Goal: Task Accomplishment & Management: Use online tool/utility

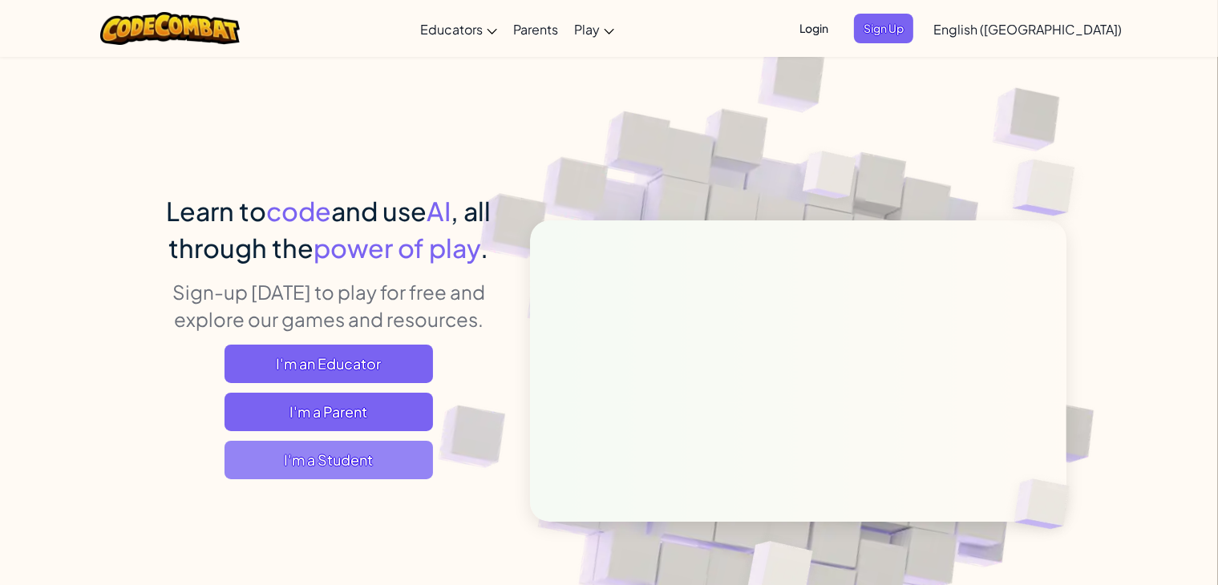
click at [334, 453] on span "I'm a Student" at bounding box center [328, 460] width 208 height 38
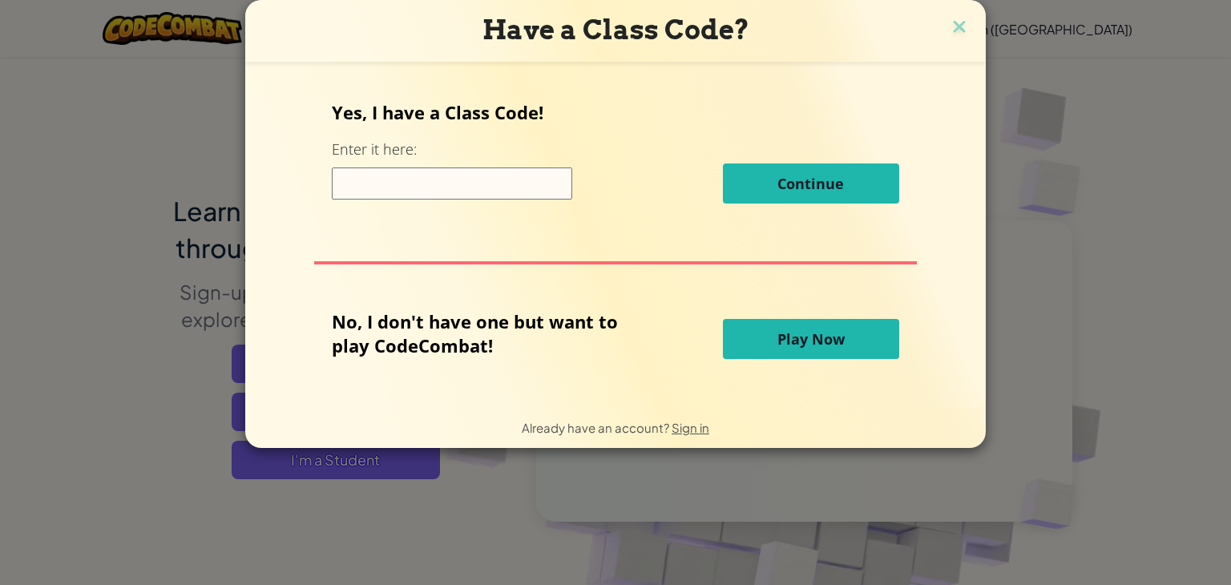
click at [810, 334] on span "Play Now" at bounding box center [810, 338] width 67 height 19
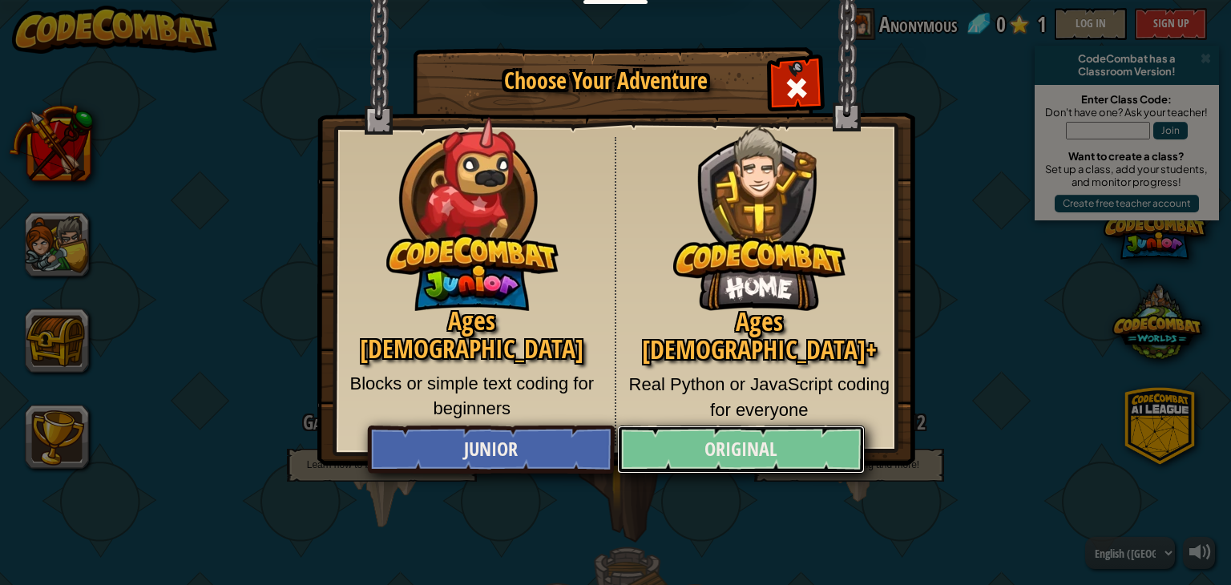
click at [717, 450] on link "Original" at bounding box center [740, 450] width 247 height 48
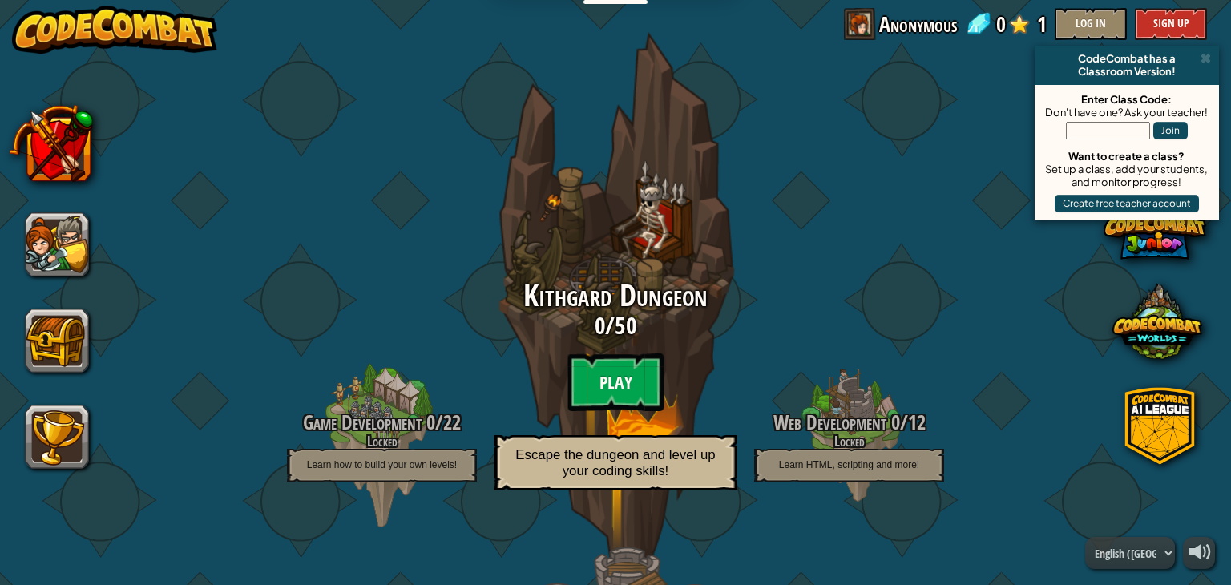
click at [613, 367] on btn "Play" at bounding box center [615, 382] width 96 height 58
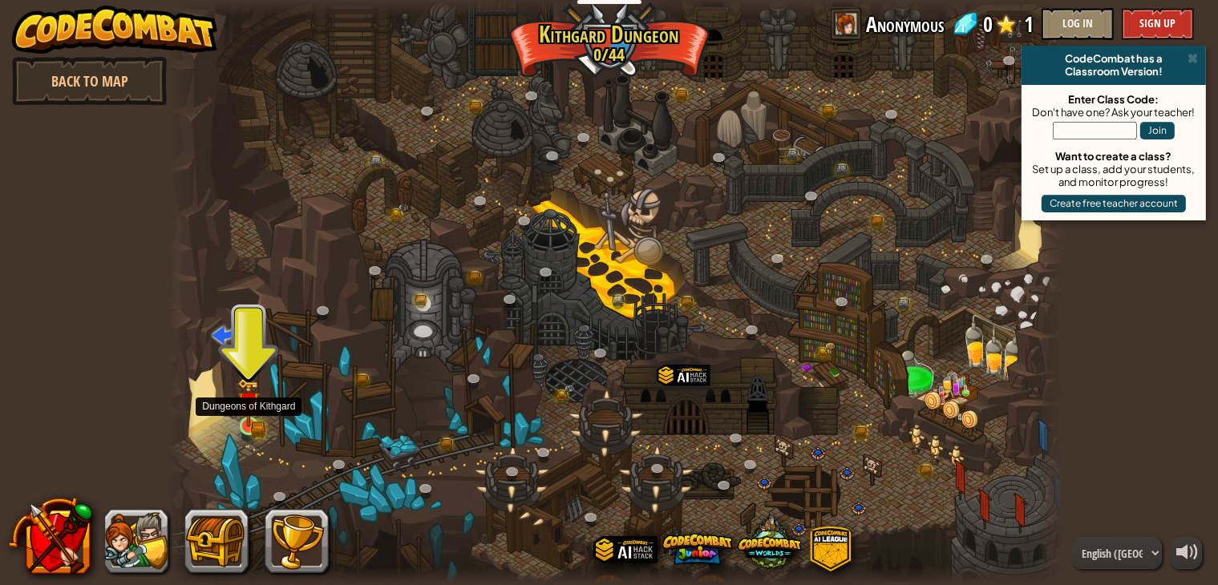
click at [253, 410] on img at bounding box center [248, 404] width 13 height 13
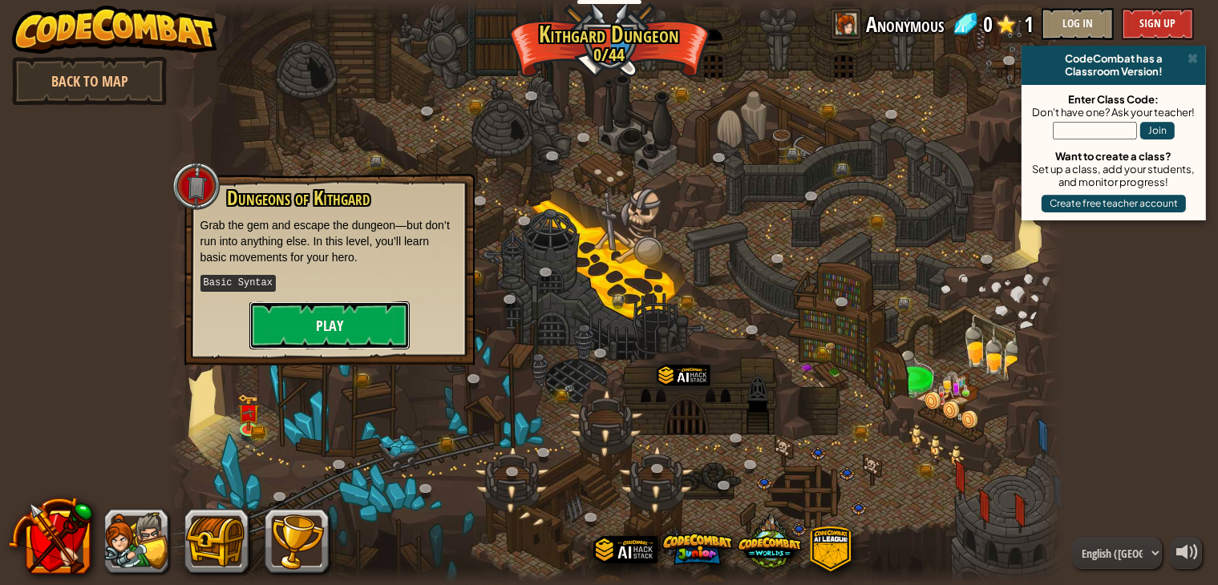
click at [353, 321] on button "Play" at bounding box center [329, 325] width 160 height 48
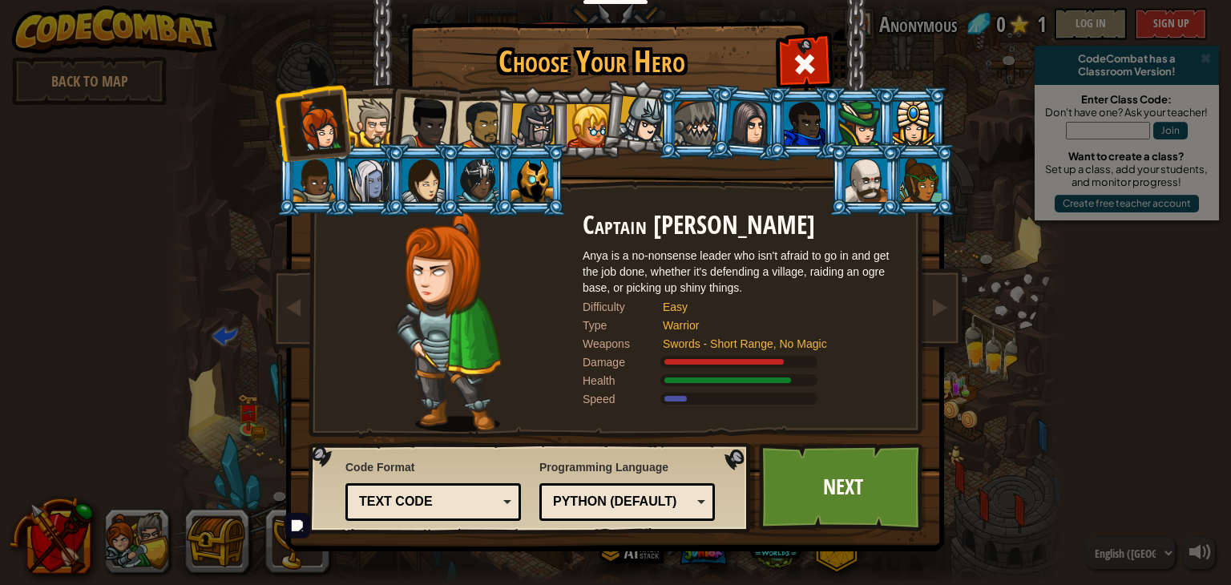
click at [689, 496] on div "Python (Default)" at bounding box center [622, 502] width 139 height 18
click at [858, 482] on link "Next" at bounding box center [843, 487] width 168 height 88
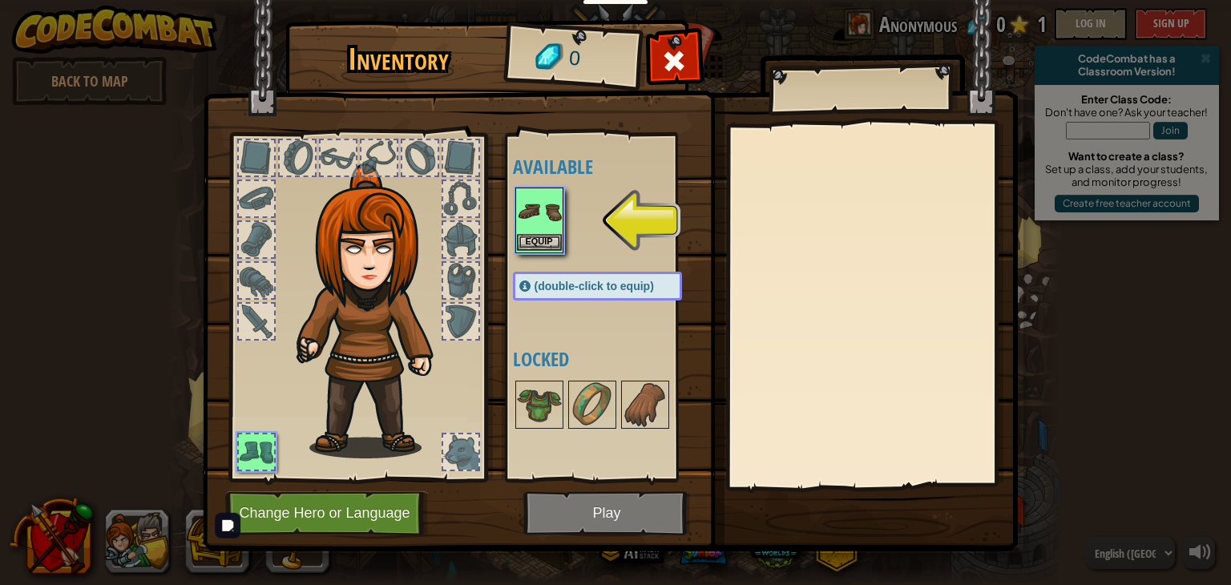
click at [534, 223] on img at bounding box center [539, 211] width 45 height 45
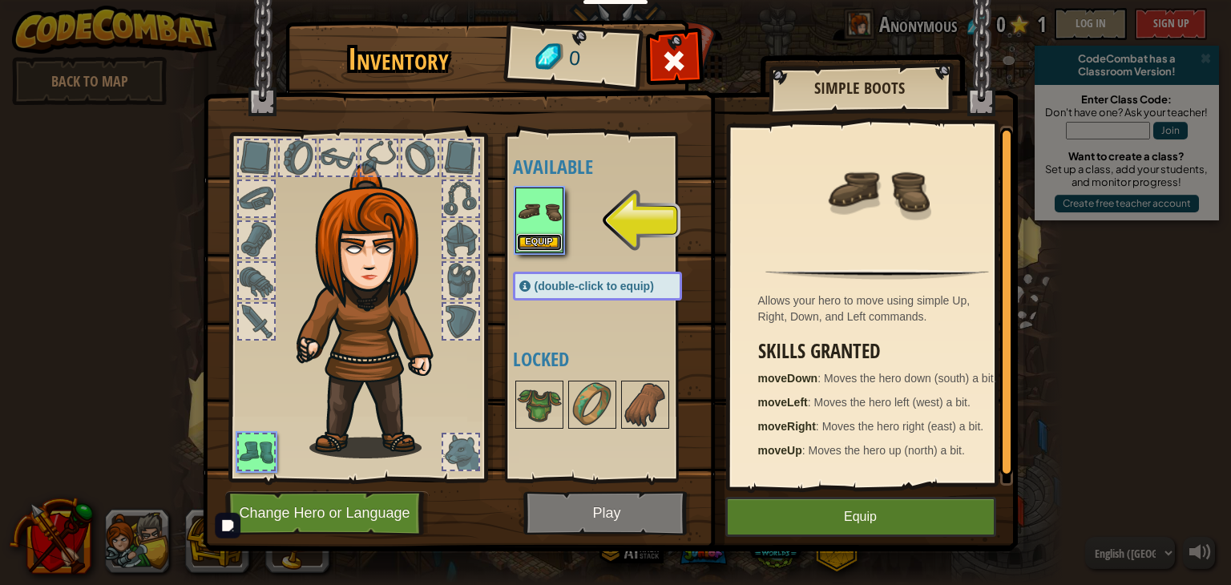
click at [532, 242] on button "Equip" at bounding box center [539, 242] width 45 height 17
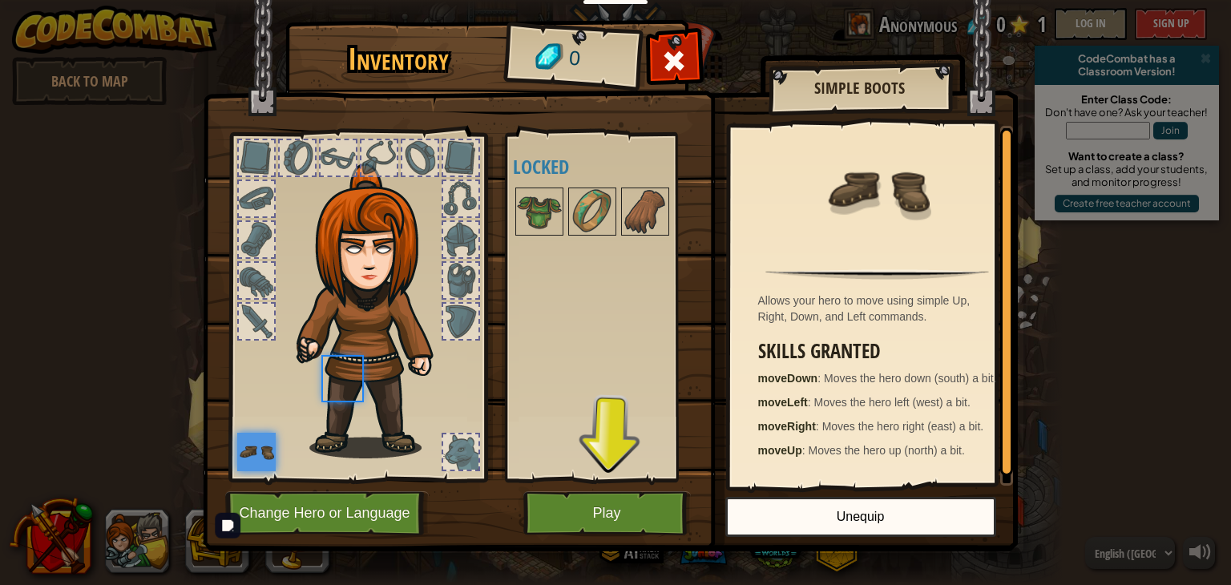
click at [532, 242] on div "Available Equip (double-click to equip) Locked" at bounding box center [613, 307] width 201 height 334
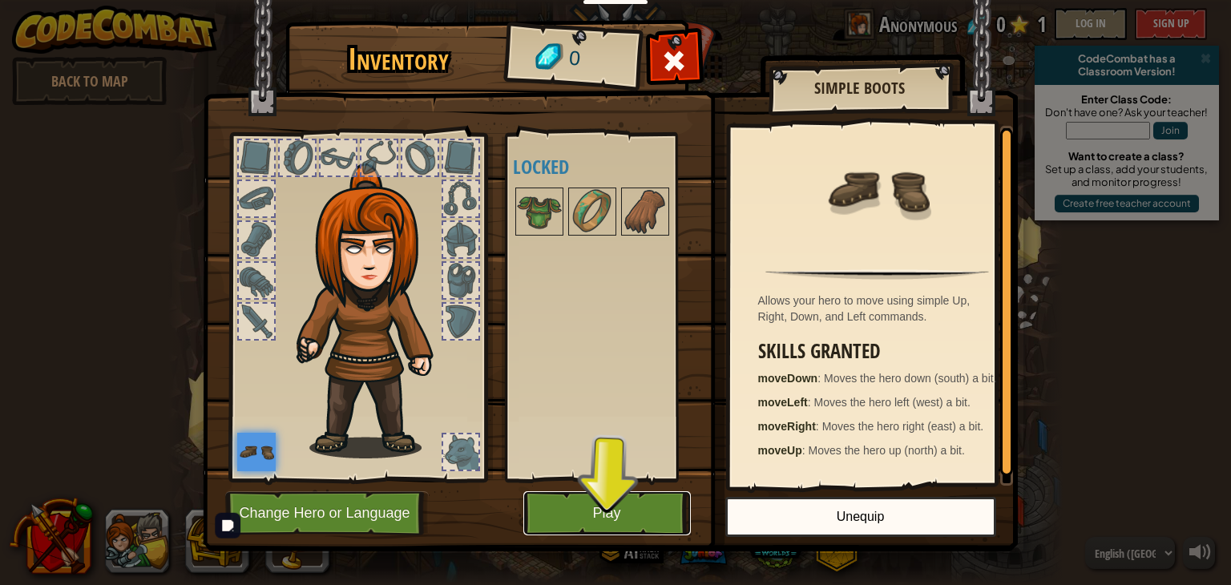
click at [610, 512] on button "Play" at bounding box center [607, 513] width 168 height 44
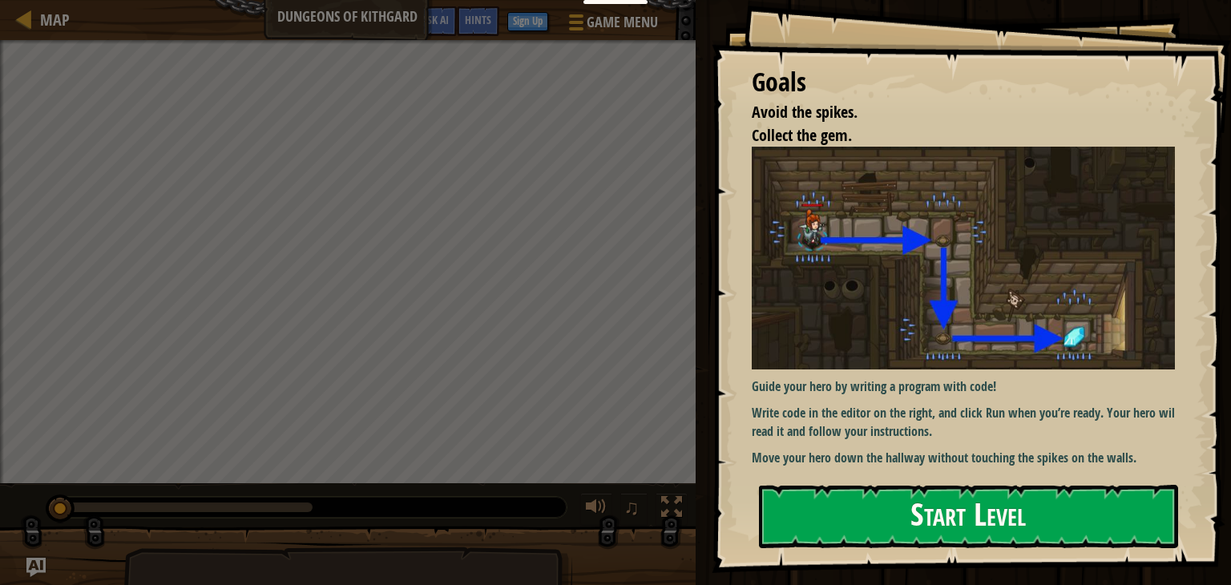
click at [969, 503] on button "Start Level" at bounding box center [968, 516] width 419 height 63
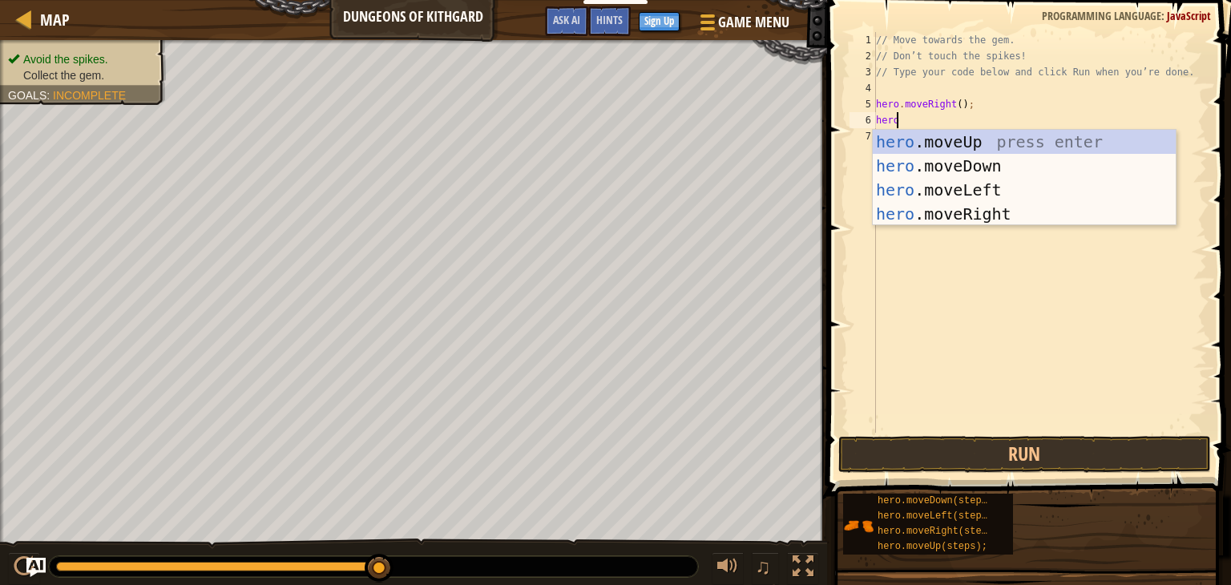
scroll to position [7, 0]
type textarea "hero."
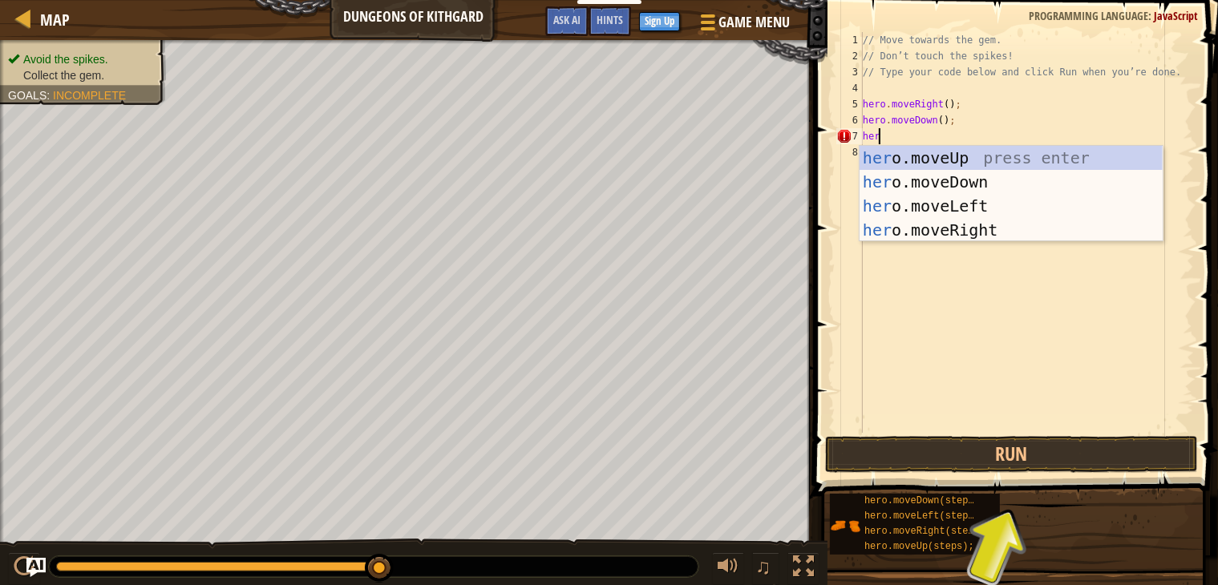
type textarea "h"
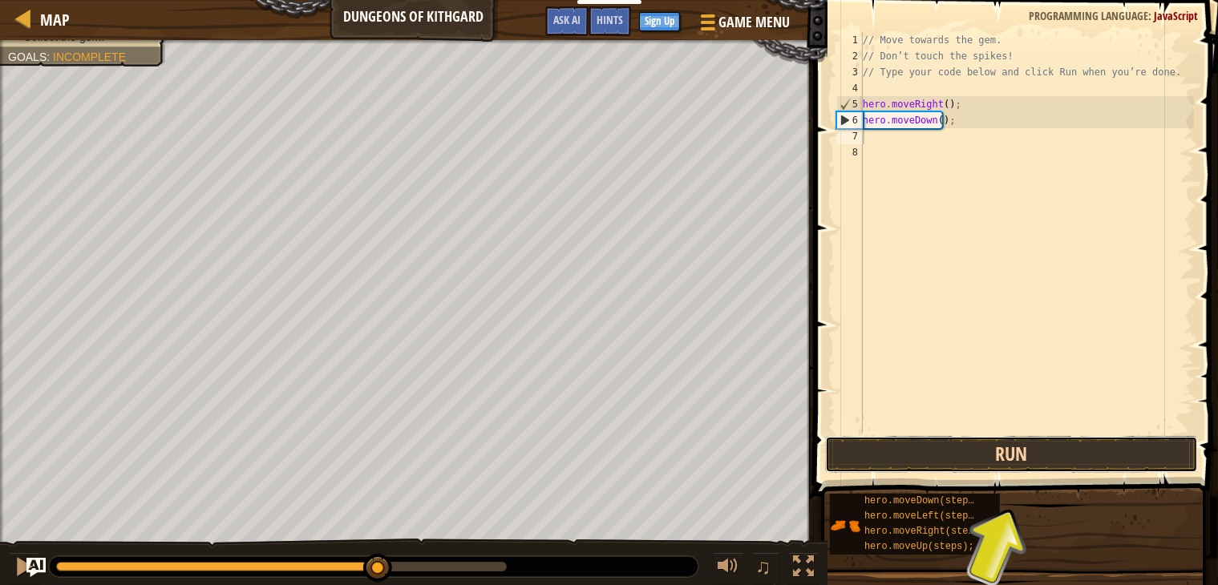
click at [1020, 450] on button "Run" at bounding box center [1012, 454] width 374 height 37
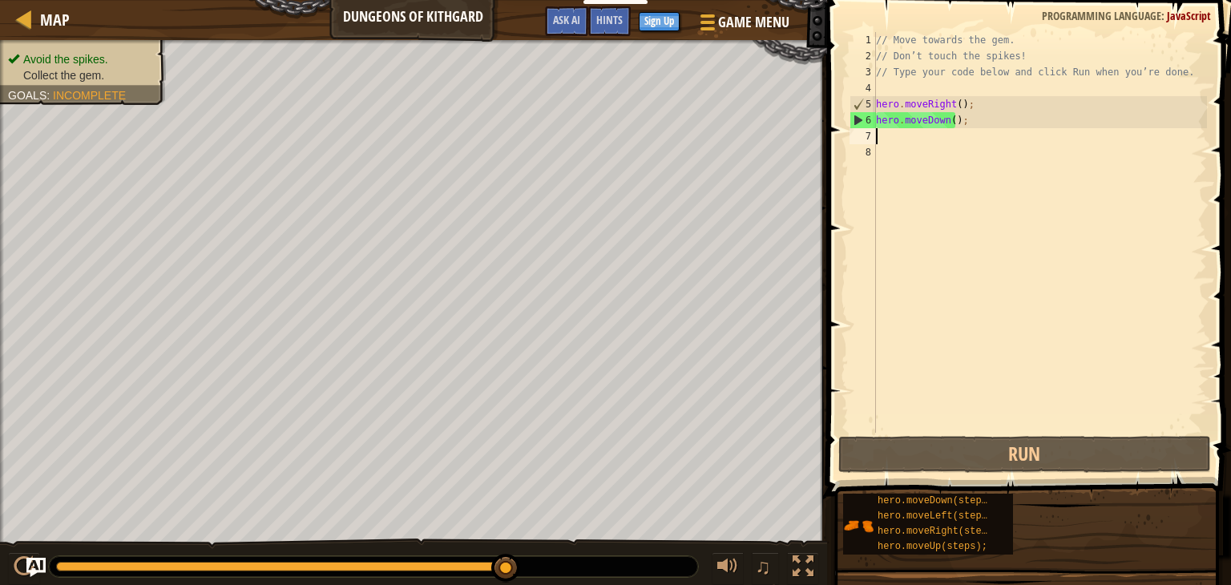
click at [886, 138] on div "// Move towards the gem. // Don’t touch the spikes! // Type your code below and…" at bounding box center [1040, 248] width 334 height 433
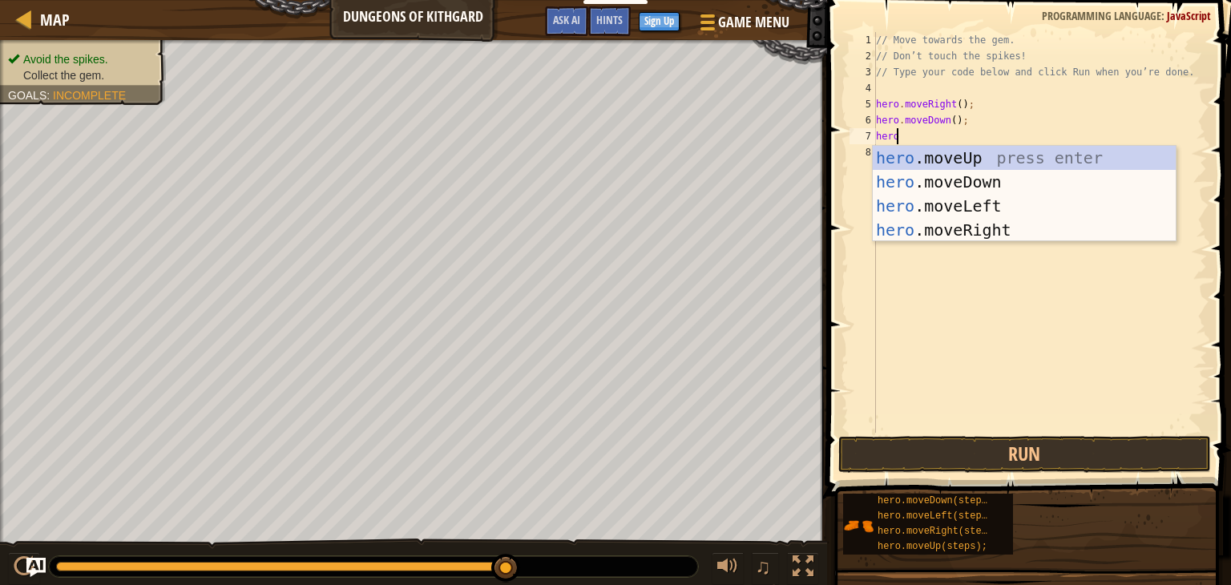
type textarea "hero."
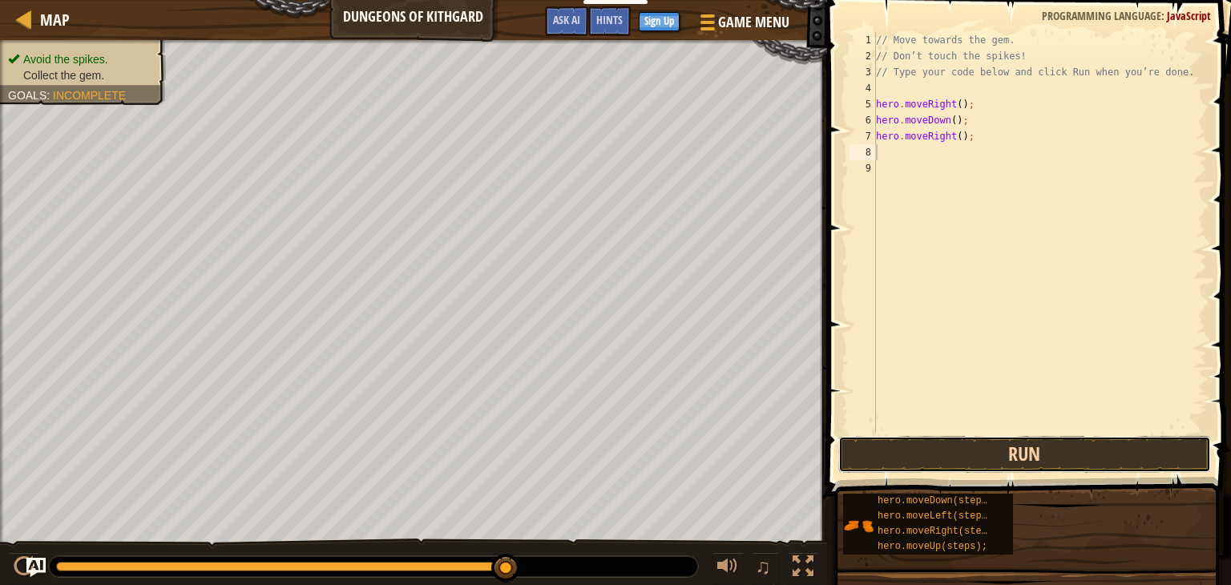
click at [1036, 459] on button "Run" at bounding box center [1025, 454] width 374 height 37
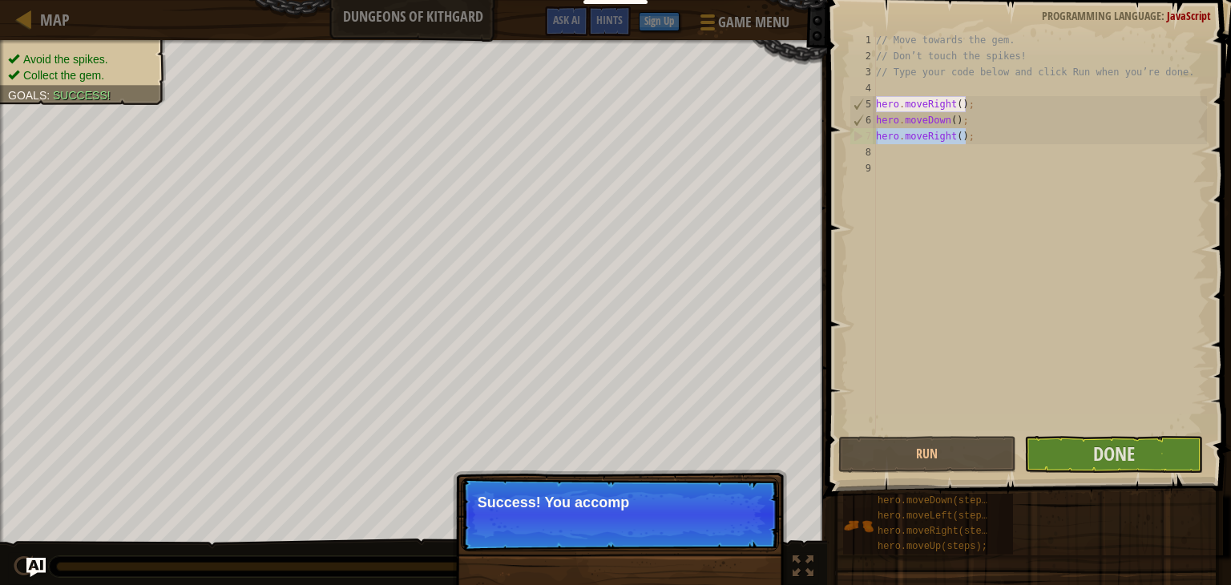
drag, startPoint x: 978, startPoint y: 142, endPoint x: 874, endPoint y: 142, distance: 104.2
click at [874, 142] on div "1 2 3 4 5 6 7 8 9 // Move towards the gem. // Don’t touch the spikes! // Type y…" at bounding box center [1026, 232] width 361 height 401
type textarea "hero.moveRight();"
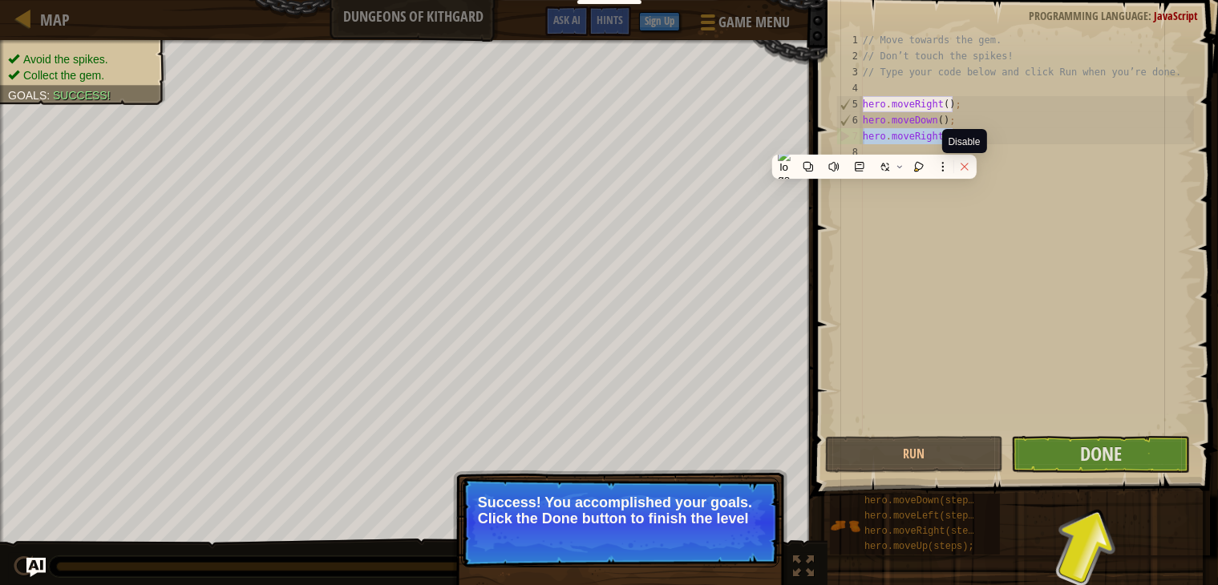
click at [964, 168] on icon at bounding box center [964, 166] width 11 height 11
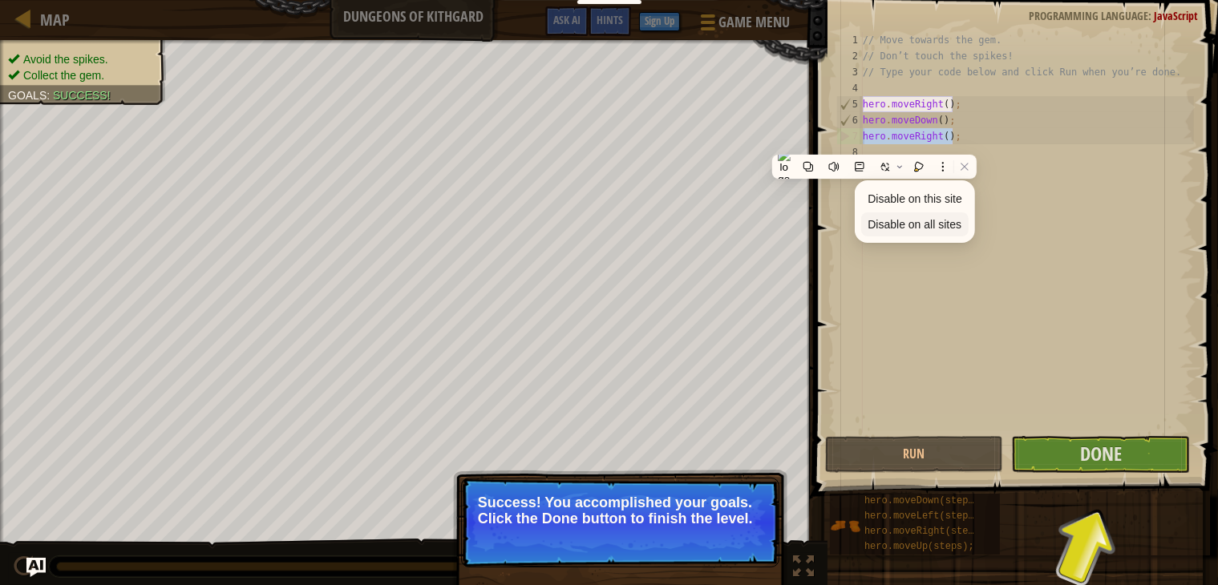
click at [936, 228] on span "Disable on all sites" at bounding box center [914, 224] width 94 height 13
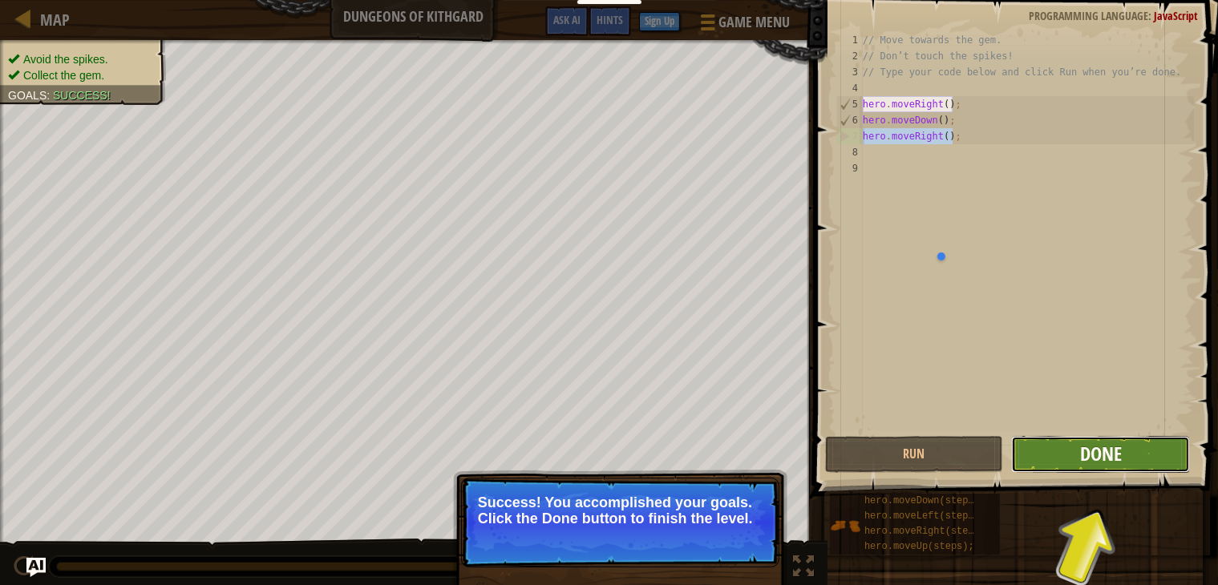
click at [1095, 461] on span "Done" at bounding box center [1101, 454] width 42 height 26
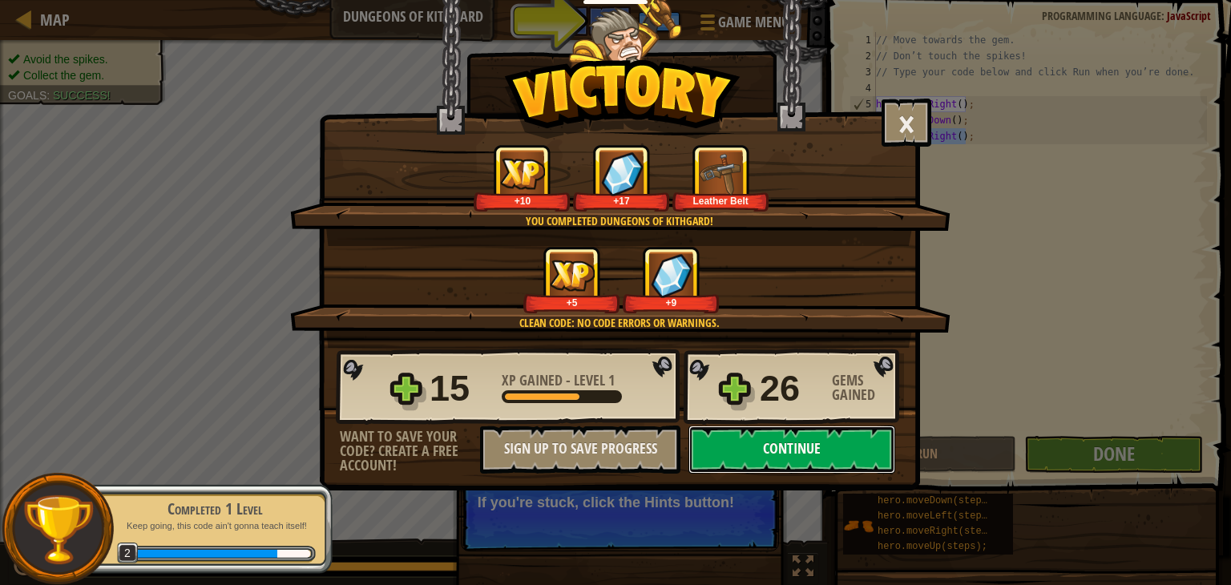
click at [779, 453] on button "Continue" at bounding box center [792, 450] width 207 height 48
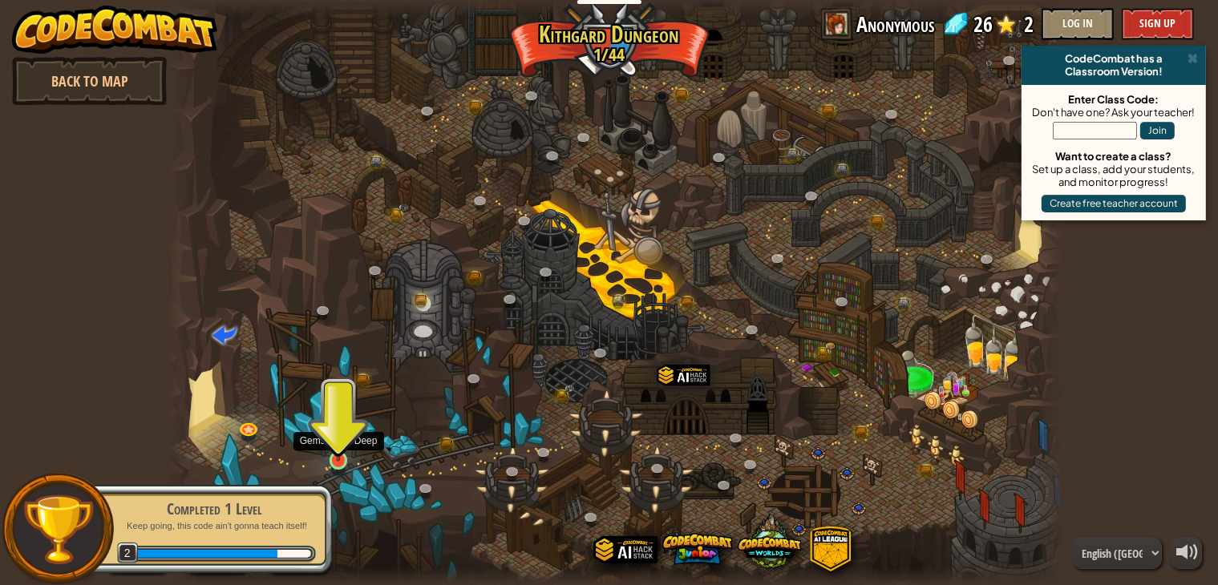
click at [337, 461] on img at bounding box center [338, 436] width 22 height 51
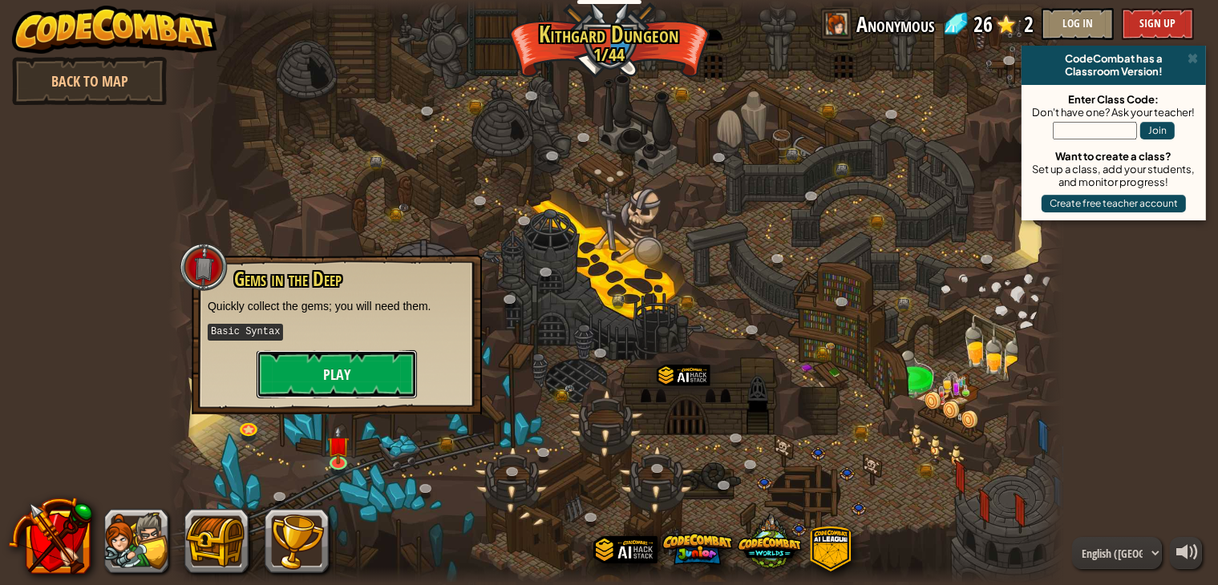
click at [353, 375] on button "Play" at bounding box center [336, 374] width 160 height 48
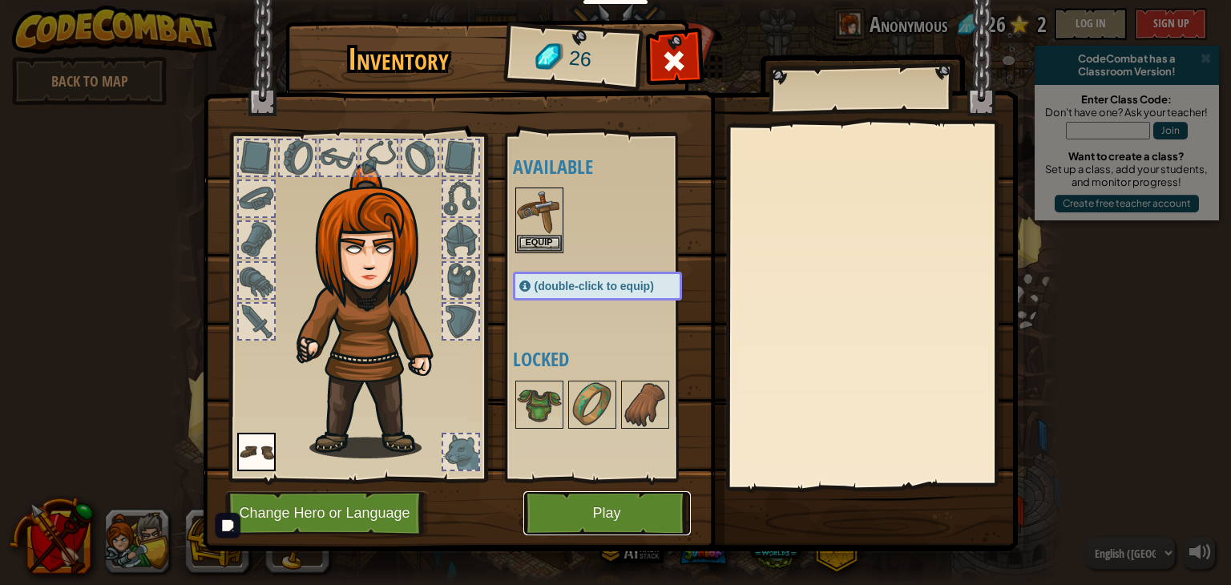
click at [616, 519] on button "Play" at bounding box center [607, 513] width 168 height 44
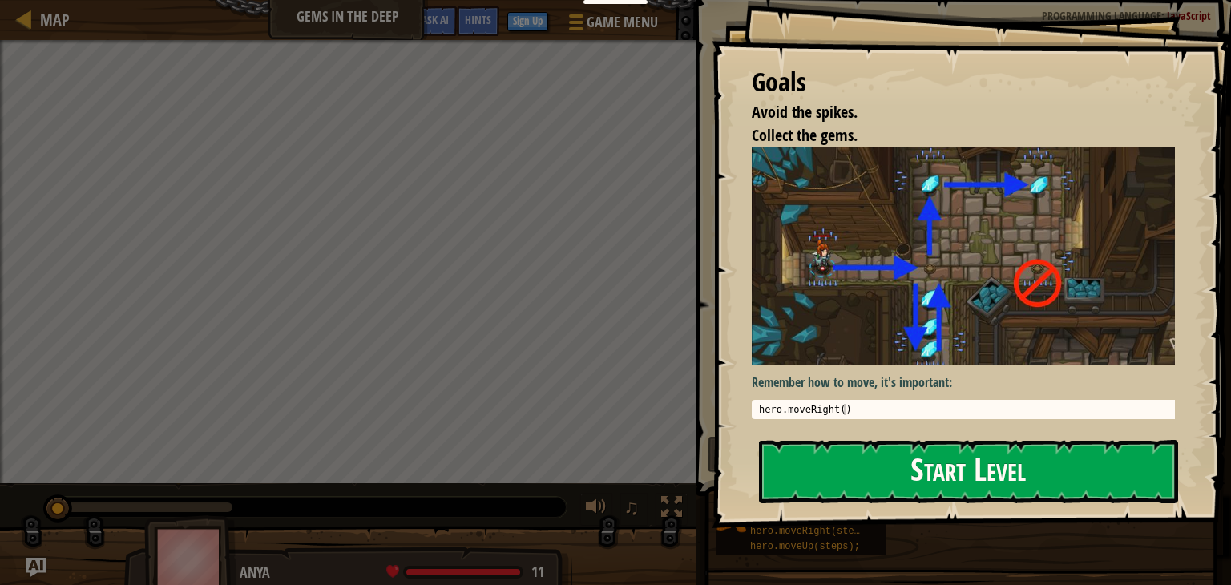
click at [904, 476] on button "Start Level" at bounding box center [968, 471] width 419 height 63
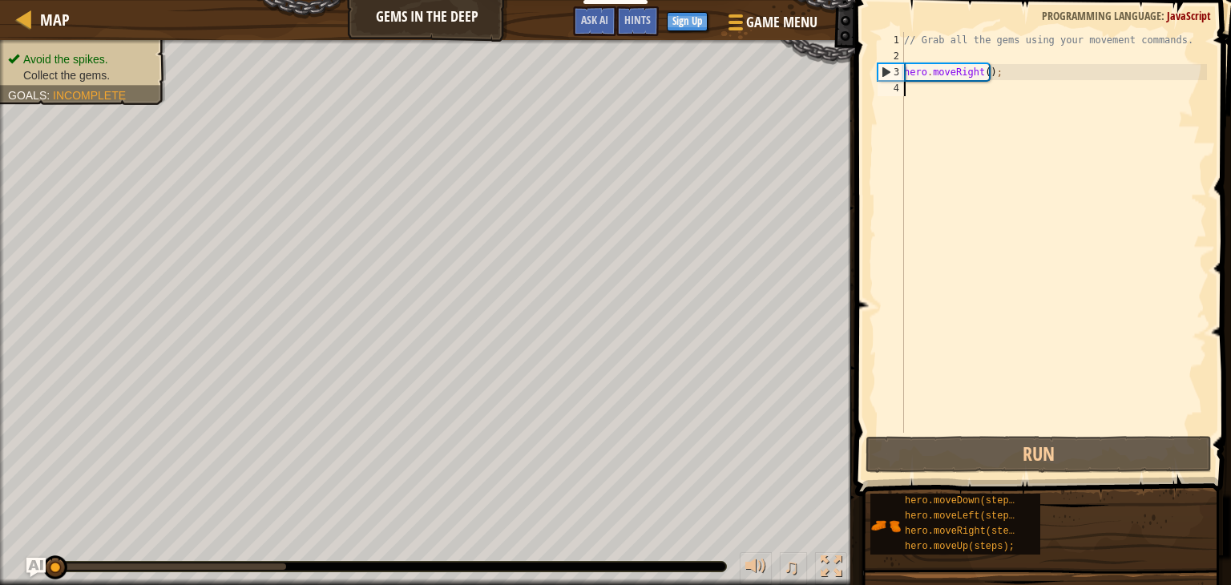
click at [907, 92] on div "// Grab all the gems using your movement commands. hero . moveRight ( ) ;" at bounding box center [1054, 248] width 306 height 433
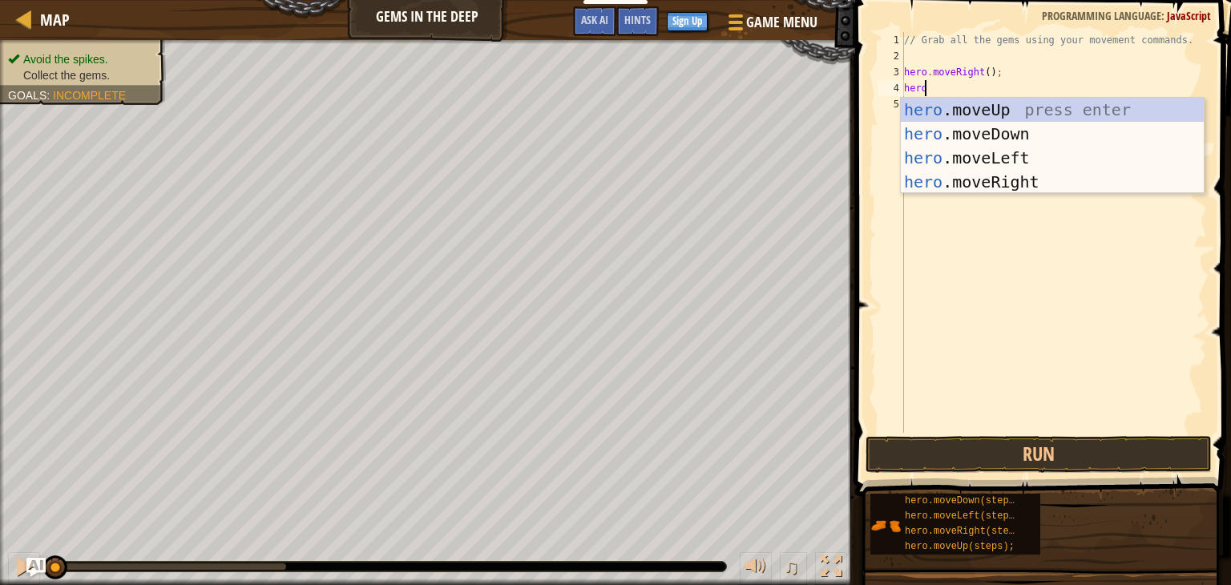
scroll to position [7, 1]
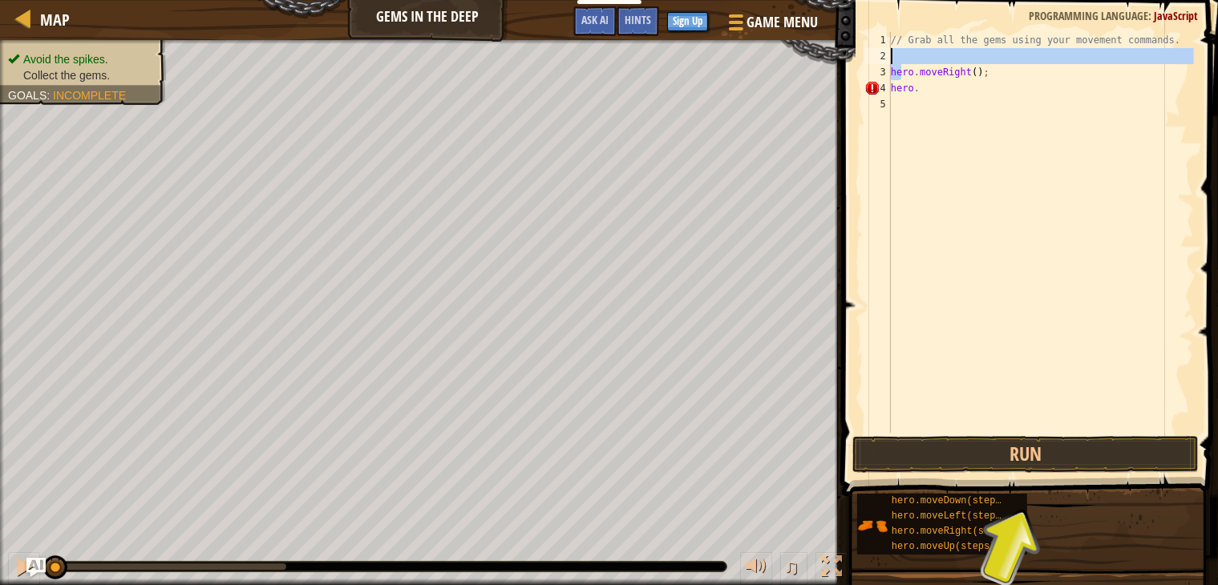
drag, startPoint x: 915, startPoint y: 72, endPoint x: 904, endPoint y: 79, distance: 13.3
click at [904, 79] on div "// Grab all the gems using your movement commands. hero . moveRight ( ) ; hero ." at bounding box center [1040, 248] width 306 height 433
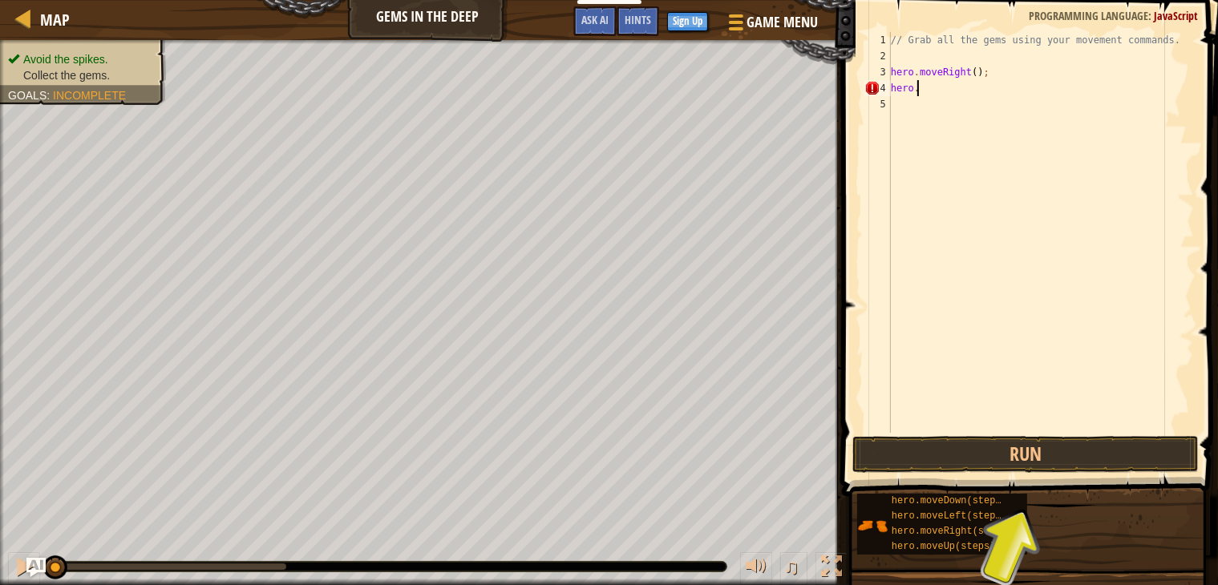
click at [938, 91] on div "// Grab all the gems using your movement commands. hero . moveRight ( ) ; hero ." at bounding box center [1040, 248] width 306 height 433
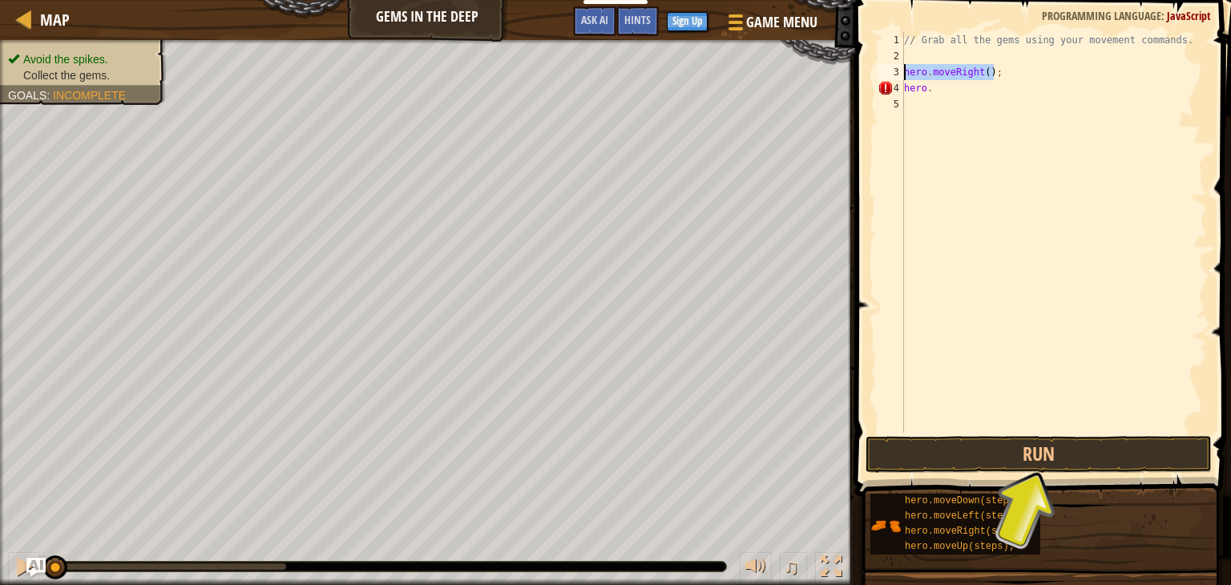
drag, startPoint x: 996, startPoint y: 73, endPoint x: 856, endPoint y: 78, distance: 139.5
click at [856, 78] on div "hero. 1 2 3 4 5 // Grab all the gems using your movement commands. hero . moveR…" at bounding box center [1040, 279] width 381 height 543
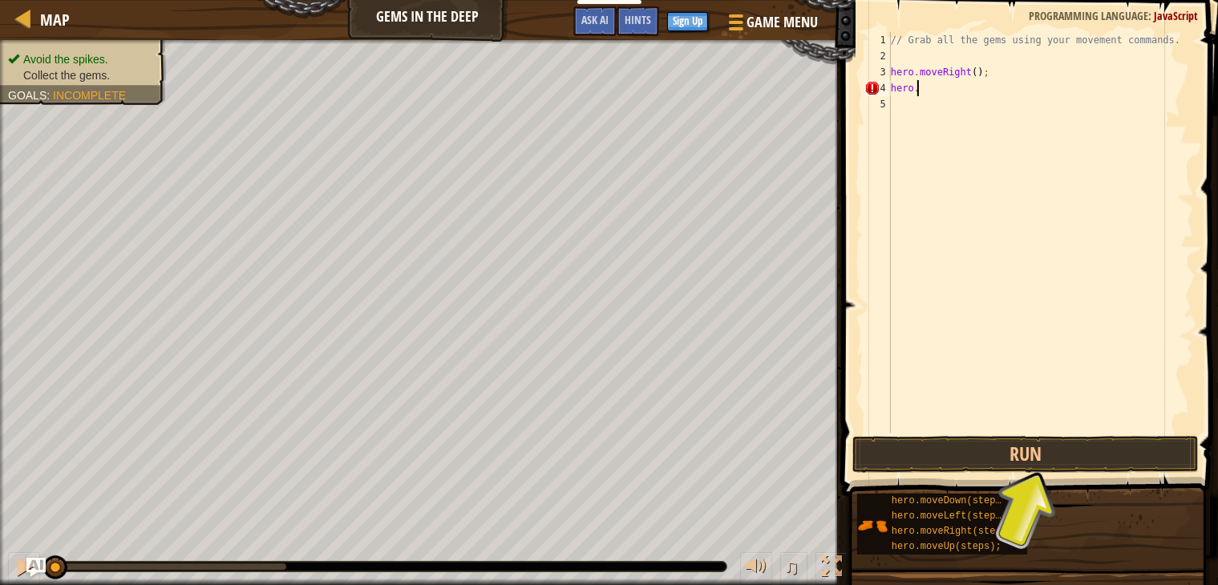
click at [927, 82] on div "// Grab all the gems using your movement commands. hero . moveRight ( ) ; hero ." at bounding box center [1040, 248] width 306 height 433
click at [927, 87] on div "// Grab all the gems using your movement commands. hero . moveRight ( ) ; hero ." at bounding box center [1040, 232] width 306 height 401
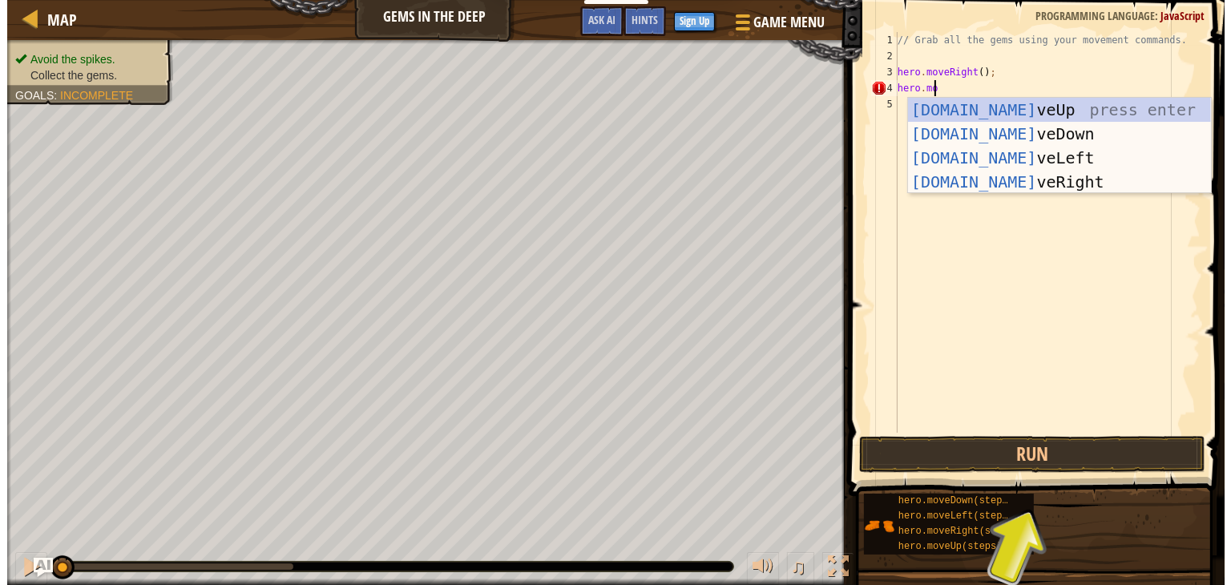
scroll to position [7, 2]
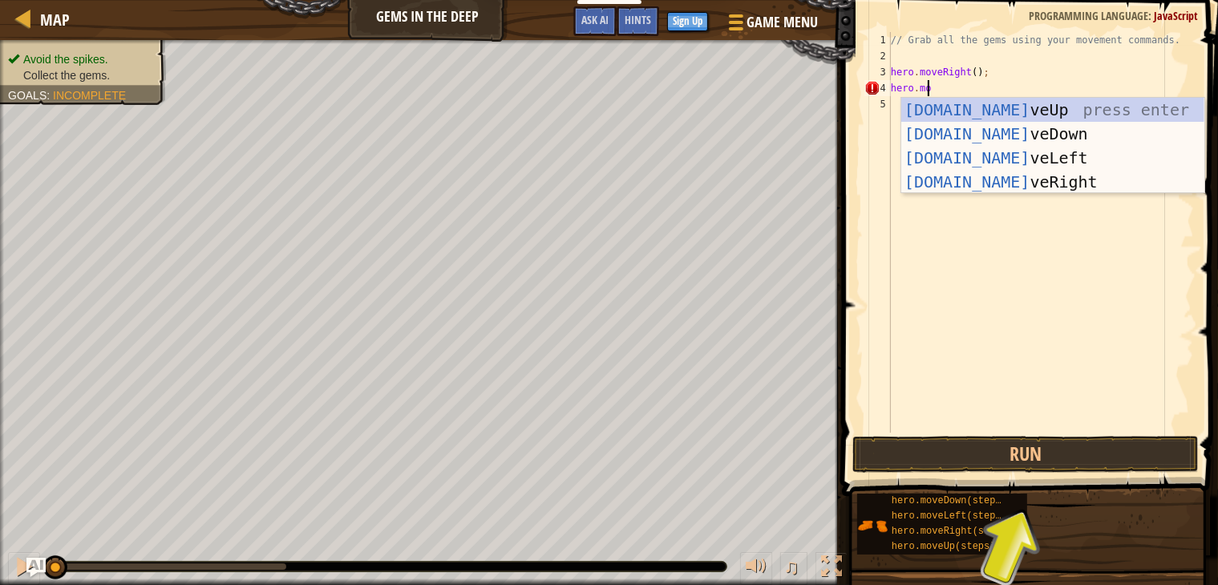
type textarea "hero.move"
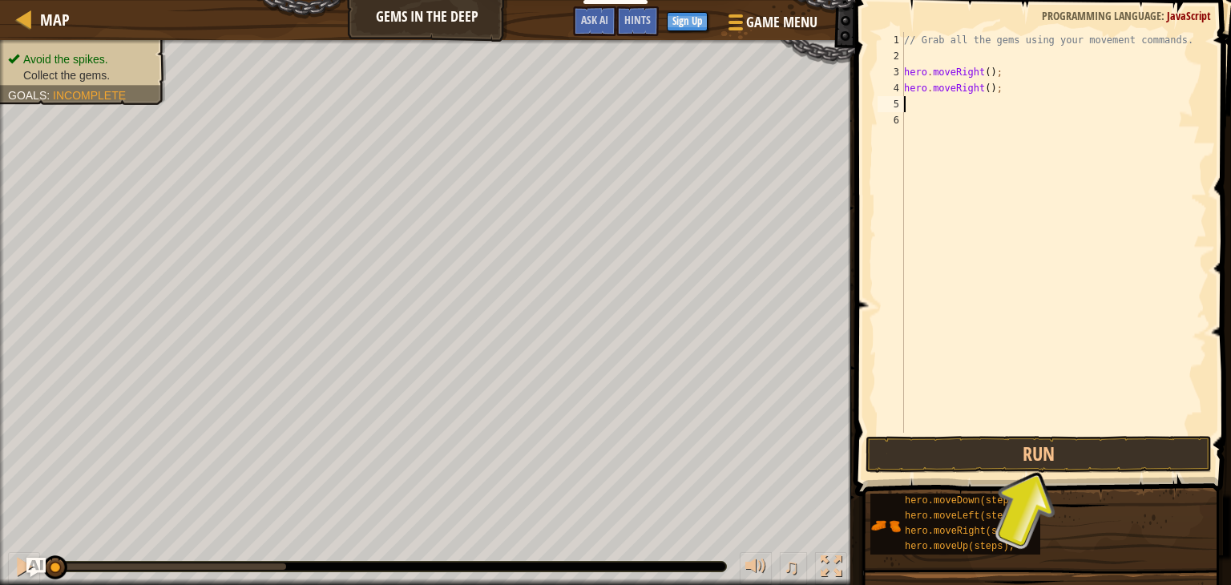
scroll to position [7, 0]
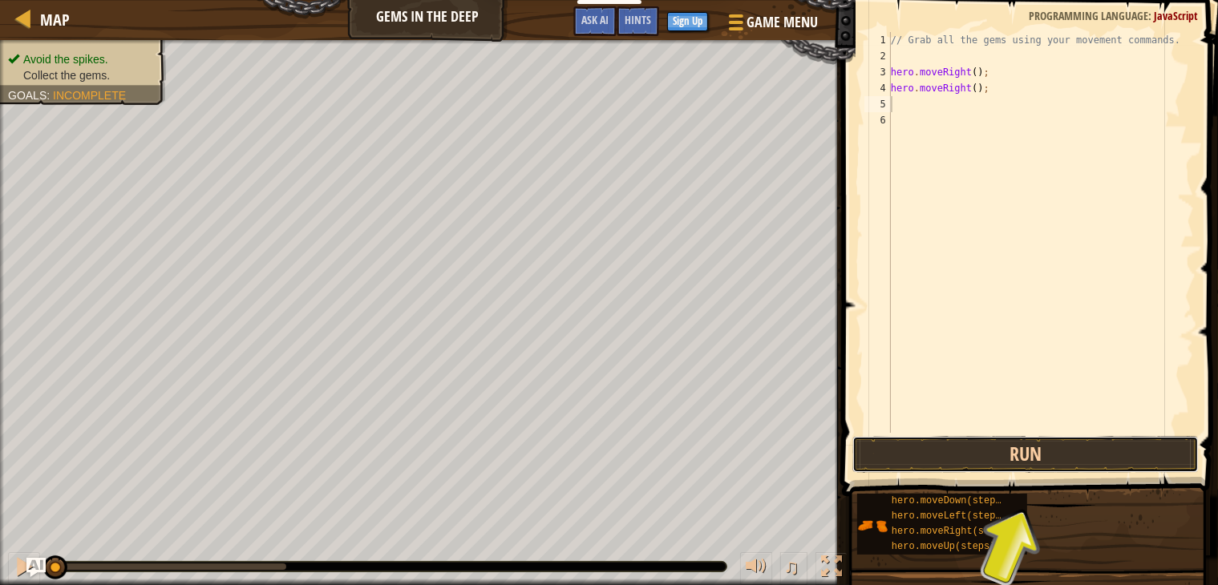
click at [1016, 446] on button "Run" at bounding box center [1025, 454] width 346 height 37
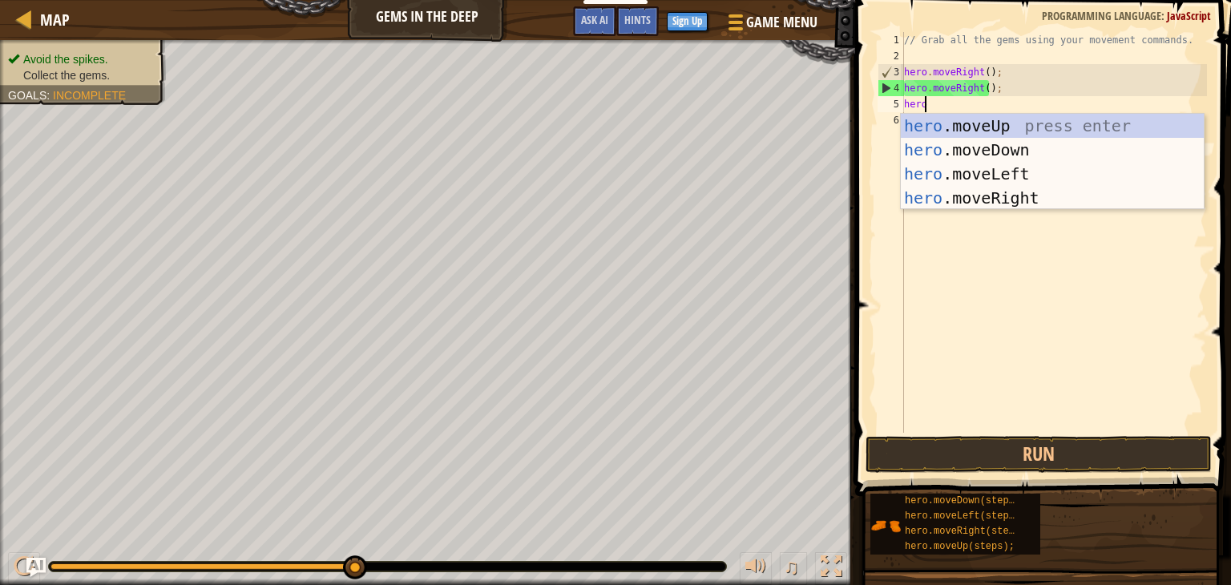
type textarea "hero."
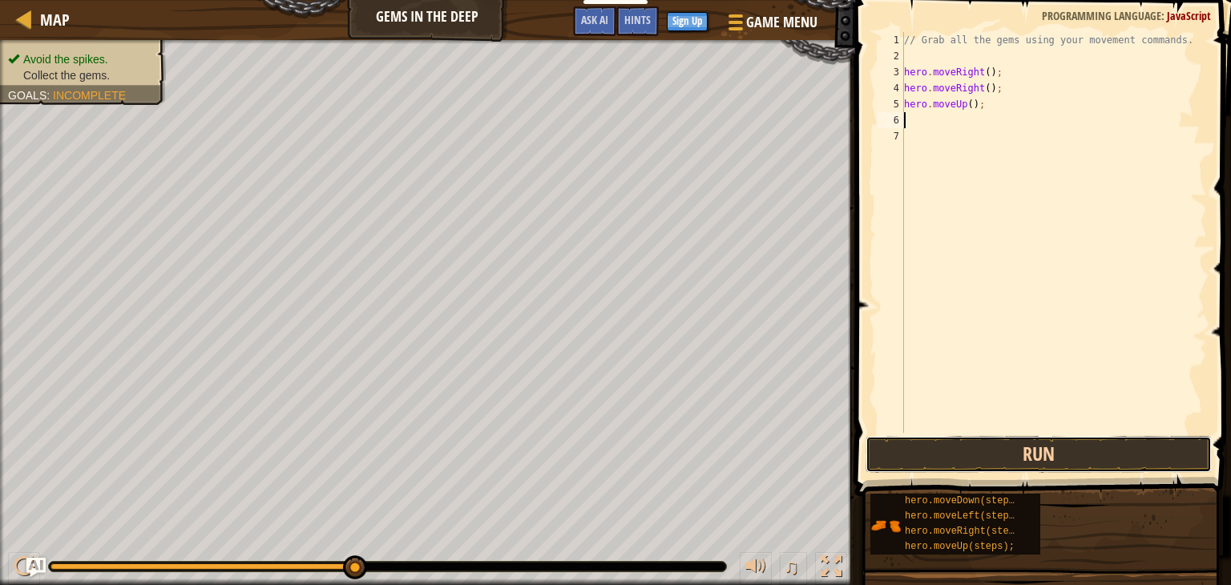
click at [1046, 437] on button "Run" at bounding box center [1039, 454] width 346 height 37
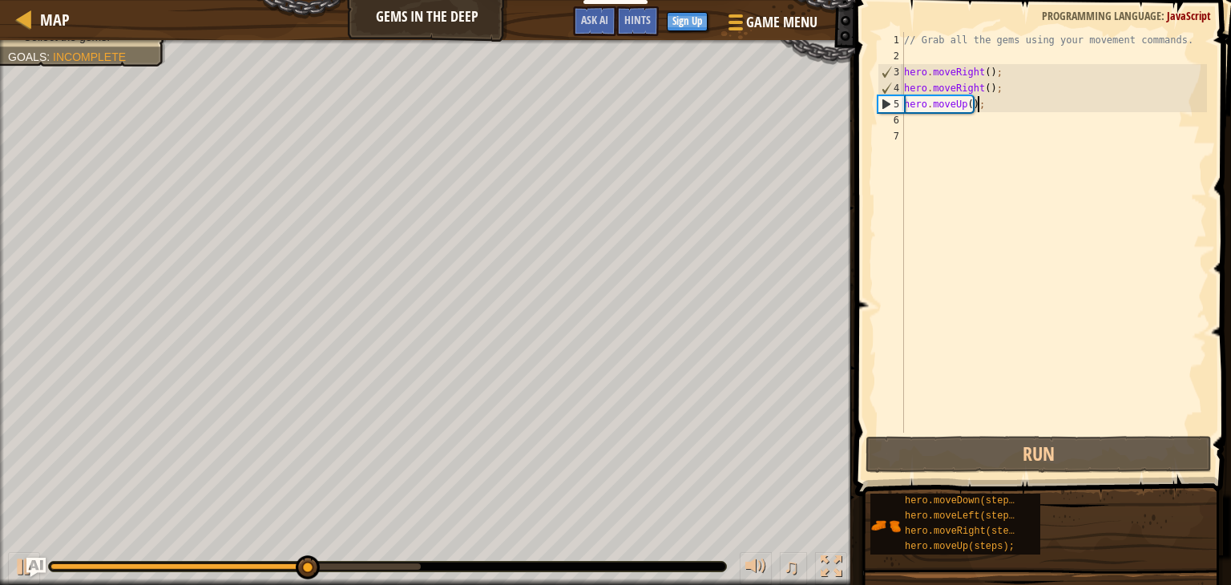
click at [978, 106] on div "// Grab all the gems using your movement commands. hero . moveRight ( ) ; hero …" at bounding box center [1054, 248] width 306 height 433
type textarea "hero.moveUp();"
click at [910, 119] on div "// Grab all the gems using your movement commands. hero . moveRight ( ) ; hero …" at bounding box center [1054, 248] width 306 height 433
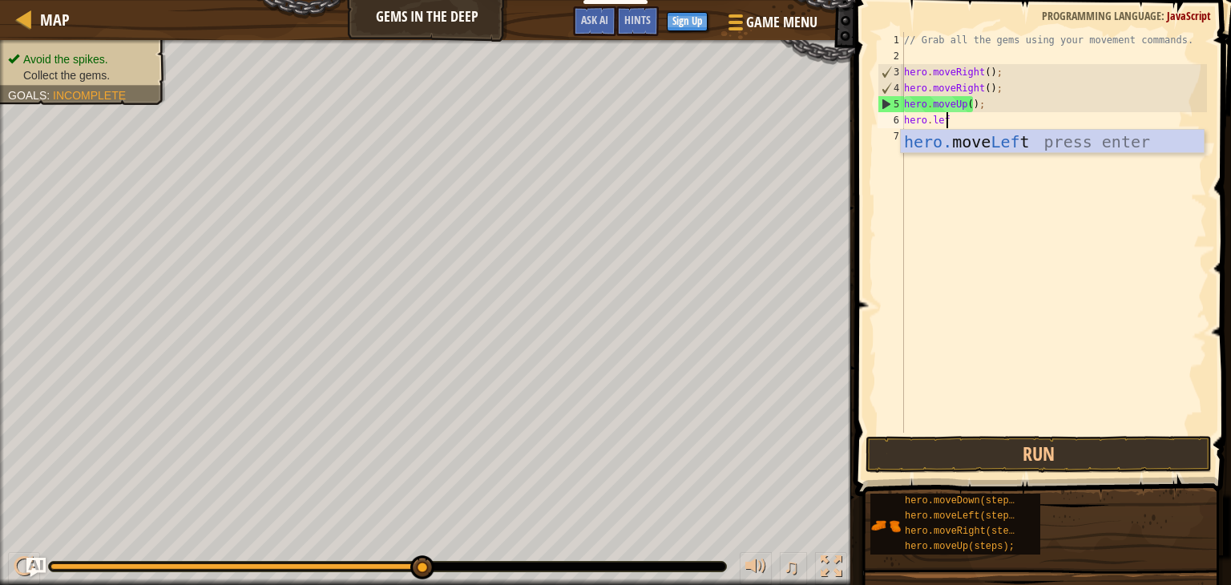
scroll to position [7, 2]
type textarea "hero.left"
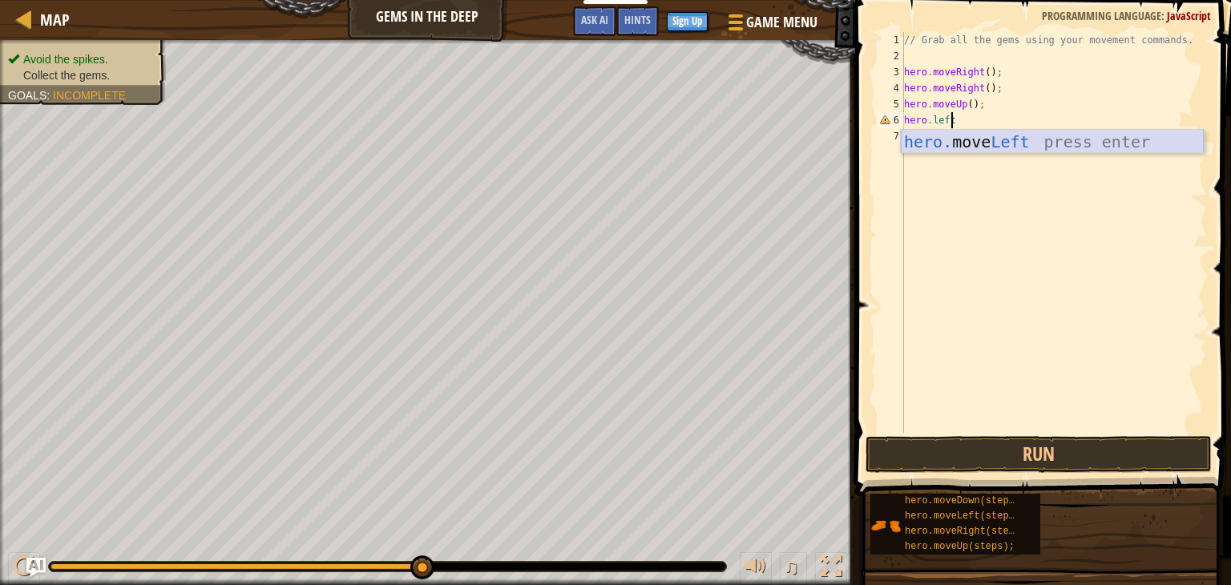
click at [1007, 145] on div "hero. move Left press enter" at bounding box center [1052, 166] width 303 height 72
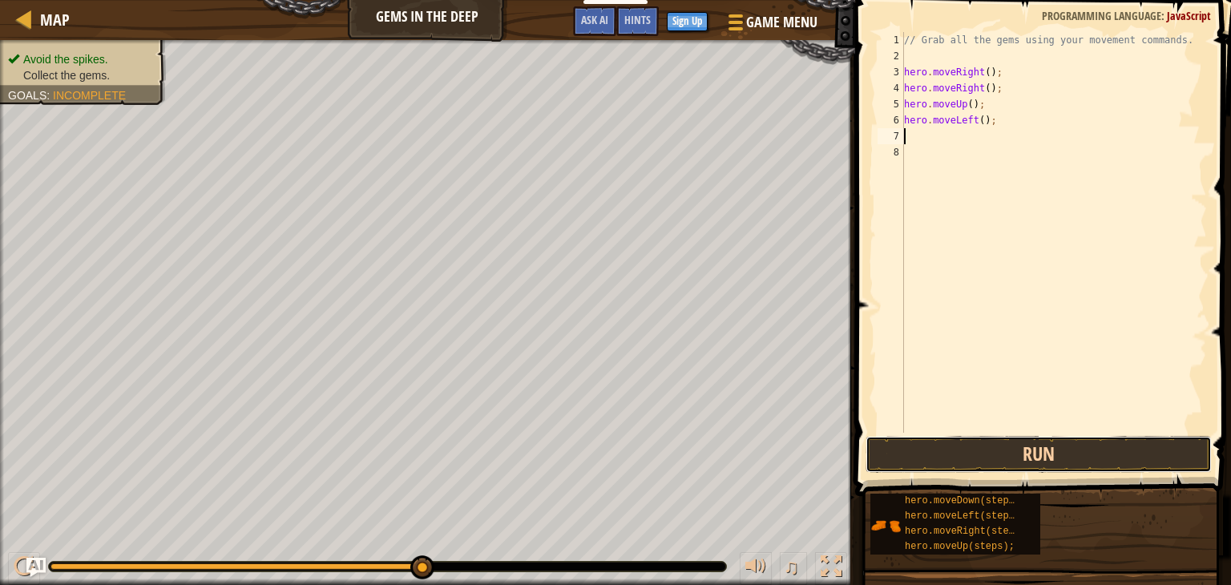
click at [1020, 462] on button "Run" at bounding box center [1039, 454] width 346 height 37
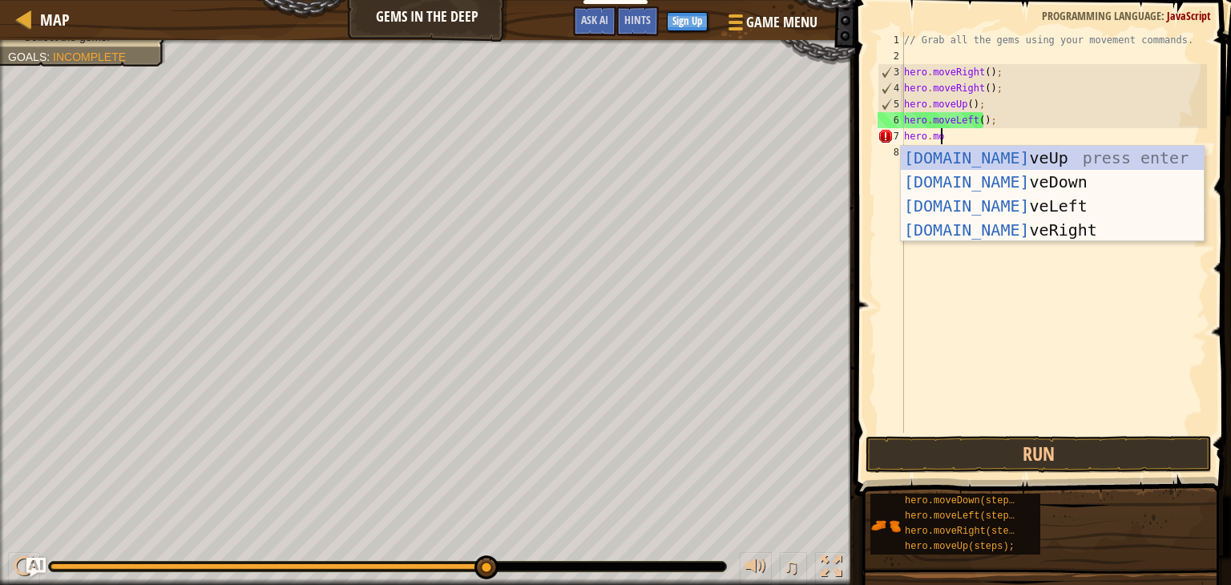
scroll to position [7, 2]
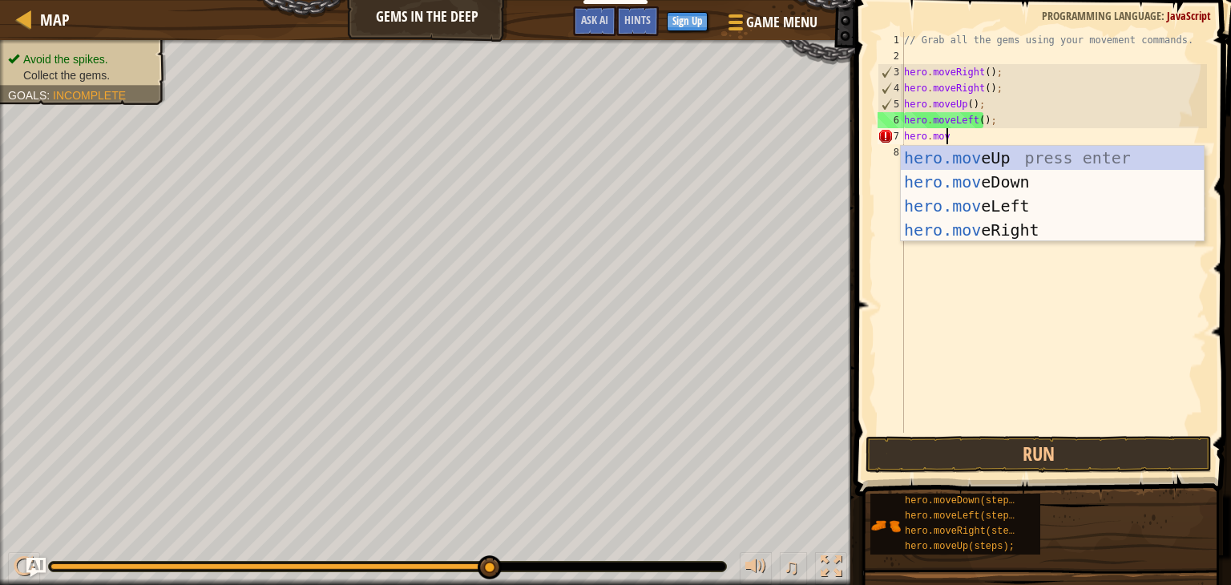
type textarea "hero.move"
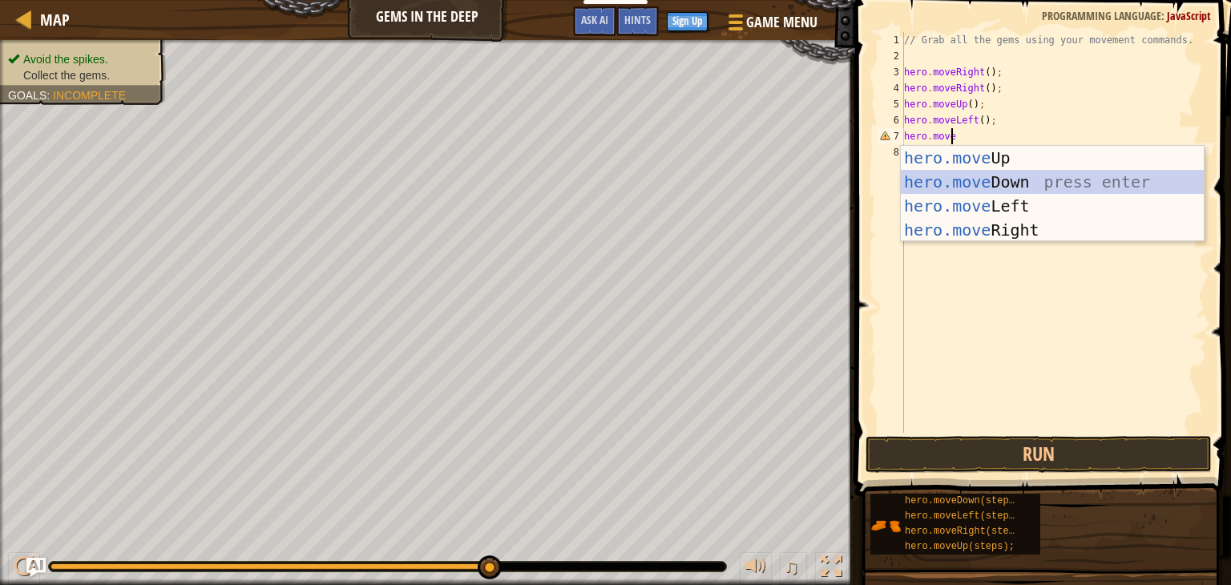
scroll to position [7, 0]
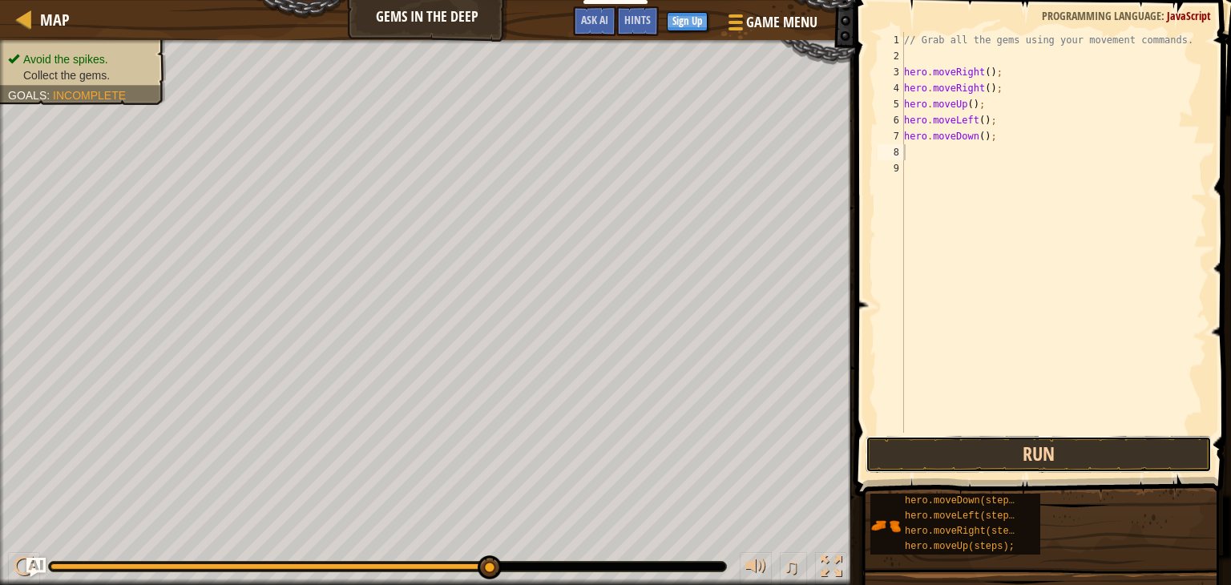
click at [1040, 455] on button "Run" at bounding box center [1039, 454] width 346 height 37
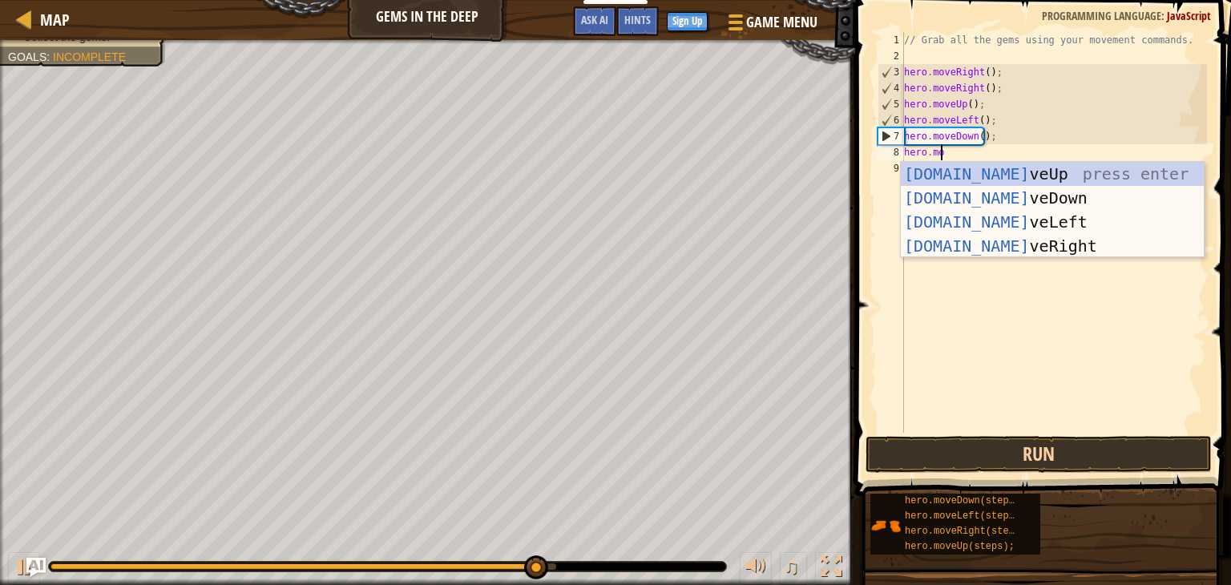
type textarea "hero.mov"
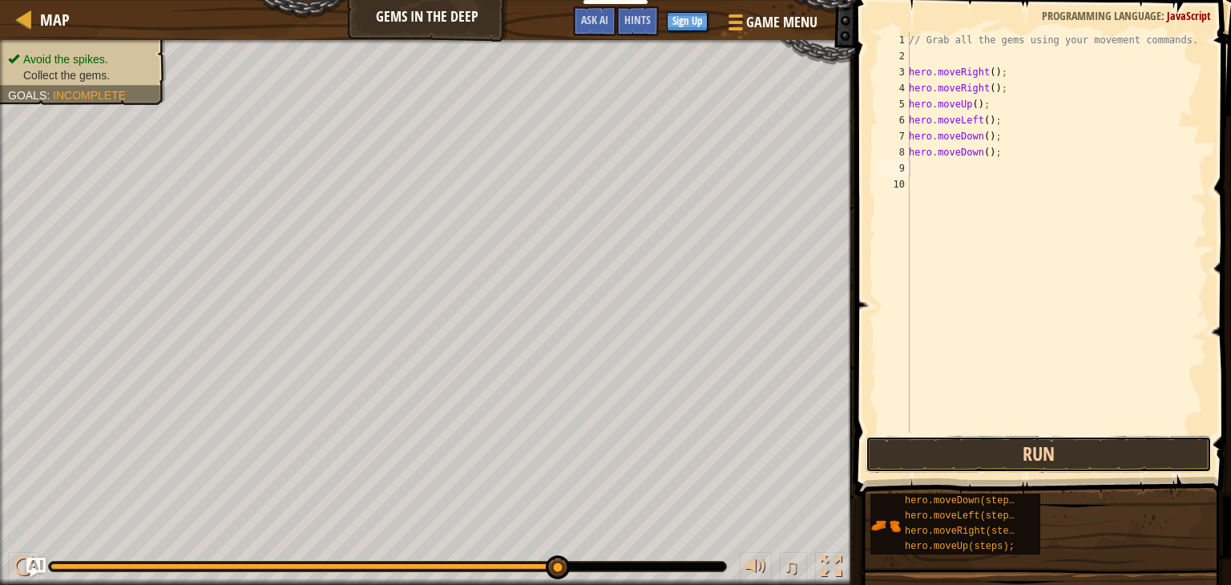
click at [1039, 448] on button "Run" at bounding box center [1039, 454] width 346 height 37
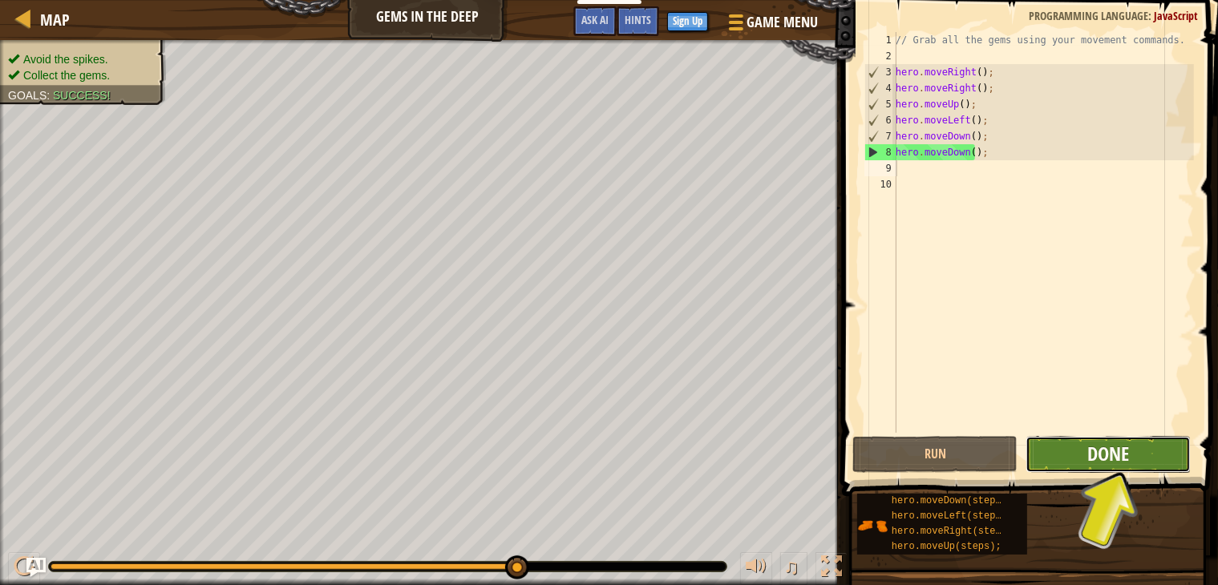
click at [1092, 451] on span "Done" at bounding box center [1108, 454] width 42 height 26
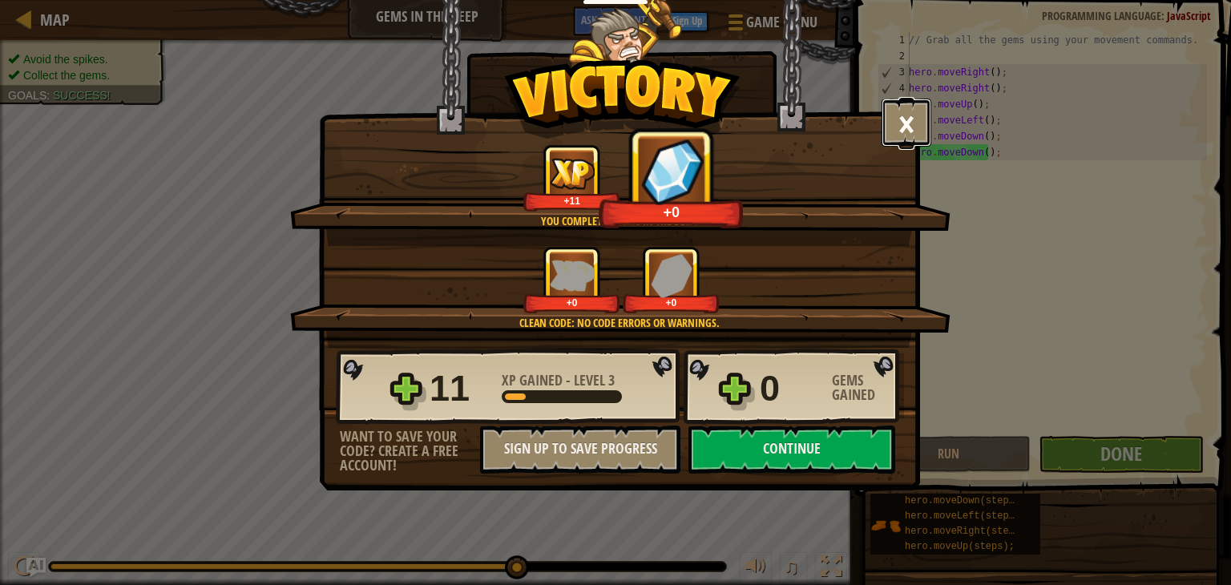
click at [903, 119] on button "×" at bounding box center [907, 123] width 50 height 48
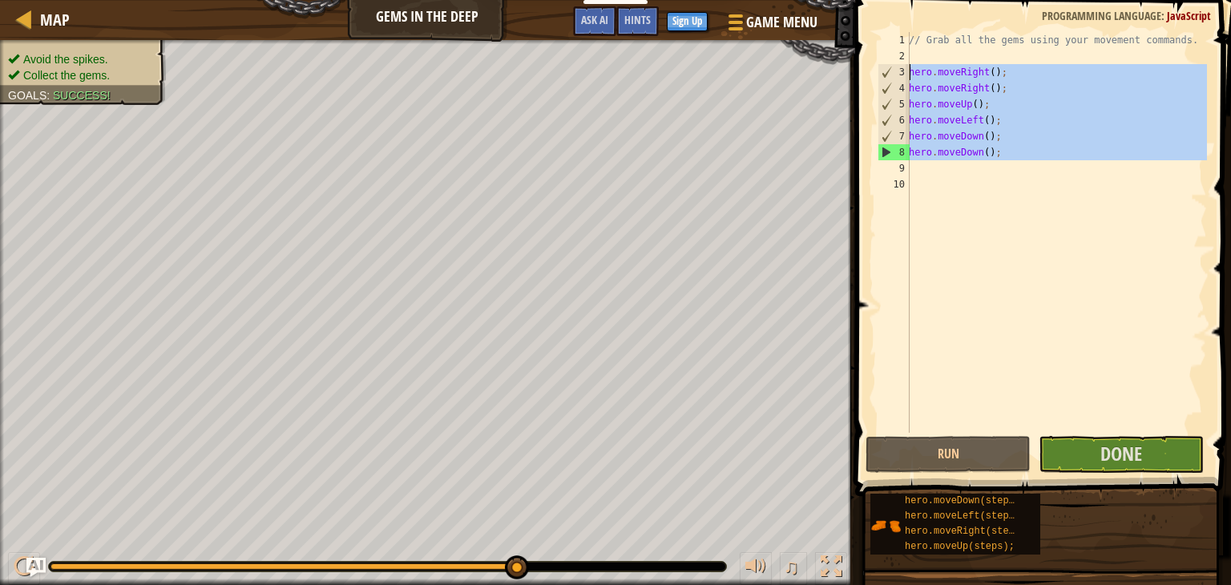
drag, startPoint x: 1004, startPoint y: 164, endPoint x: 896, endPoint y: 64, distance: 146.9
click at [896, 64] on div "1 2 3 4 5 6 7 8 9 10 // Grab all the gems using your movement commands. hero . …" at bounding box center [1040, 232] width 333 height 401
type textarea "hero.moveRight(); hero.moveRight();"
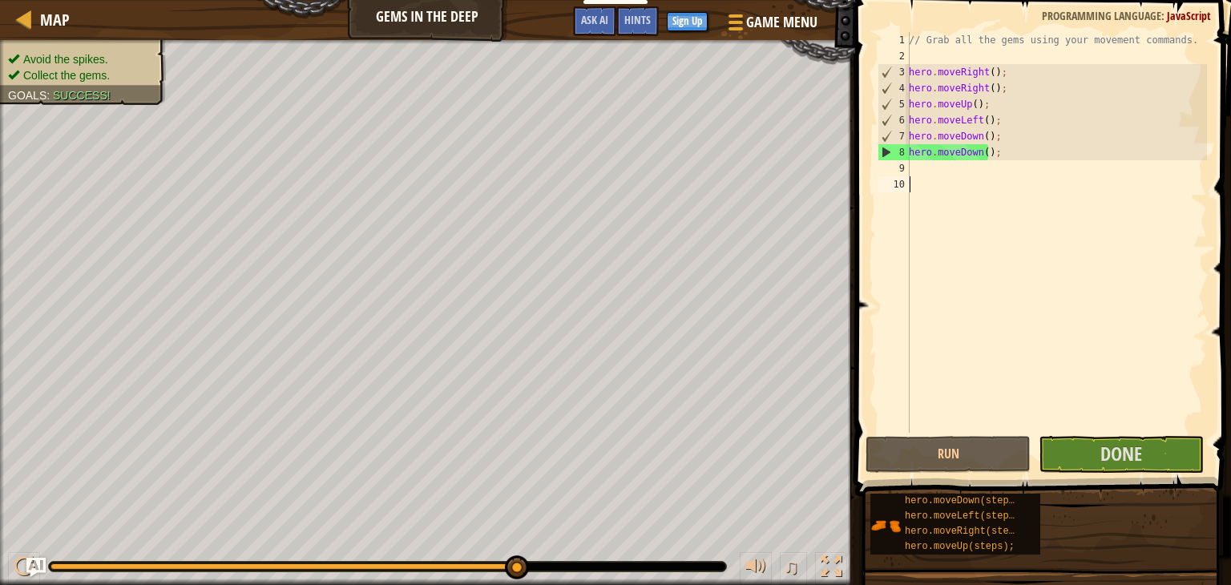
click at [975, 181] on div "// Grab all the gems using your movement commands. hero . moveRight ( ) ; hero …" at bounding box center [1056, 248] width 301 height 433
drag, startPoint x: 935, startPoint y: 71, endPoint x: 997, endPoint y: 73, distance: 61.7
click at [997, 73] on div "// Grab all the gems using your movement commands. hero . moveRight ( ) ; hero …" at bounding box center [1056, 248] width 301 height 433
drag, startPoint x: 934, startPoint y: 89, endPoint x: 994, endPoint y: 89, distance: 60.1
click at [994, 89] on div "// Grab all the gems using your movement commands. hero . moveRight ( ) ; hero …" at bounding box center [1056, 248] width 301 height 433
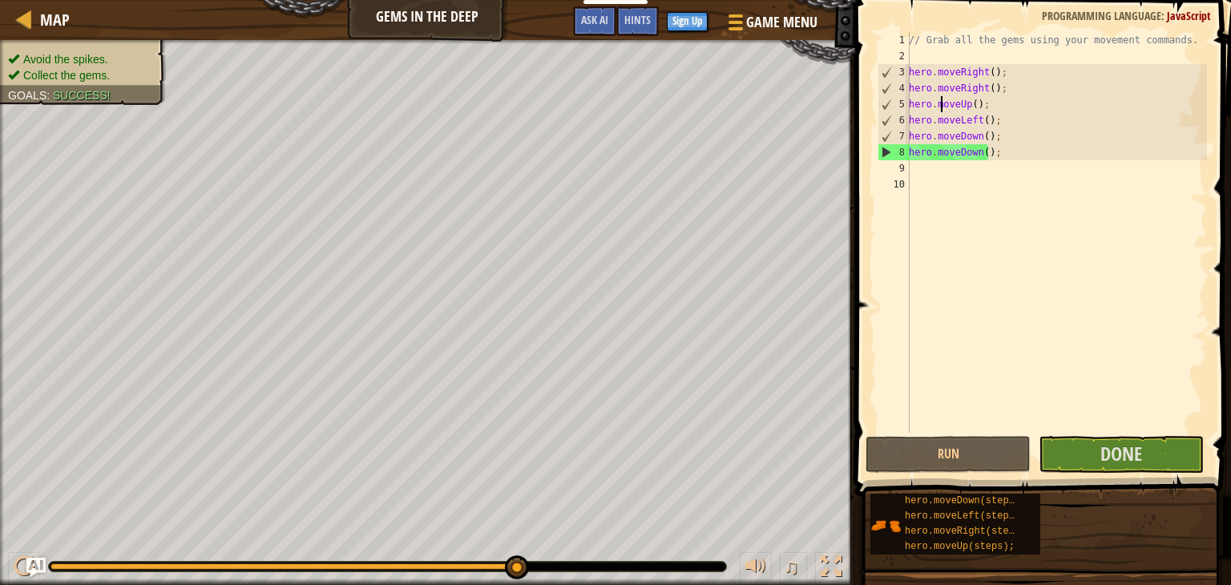
drag, startPoint x: 939, startPoint y: 103, endPoint x: 1002, endPoint y: 103, distance: 62.5
click at [1002, 103] on div "// Grab all the gems using your movement commands. hero . moveRight ( ) ; hero …" at bounding box center [1056, 248] width 301 height 433
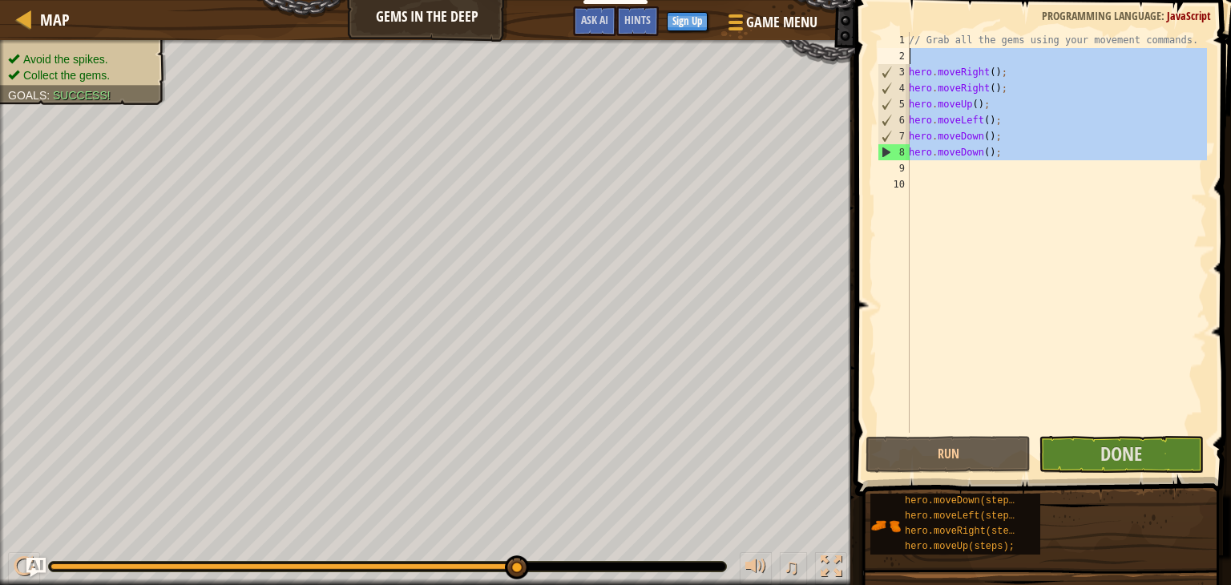
drag, startPoint x: 1010, startPoint y: 163, endPoint x: 868, endPoint y: 64, distance: 172.8
click at [868, 64] on div "hero.moveUp(); 1 2 3 4 5 6 7 8 9 10 // Grab all the gems using your movement co…" at bounding box center [1040, 279] width 381 height 543
type textarea "hero.moveRight(); hero.moveRight();"
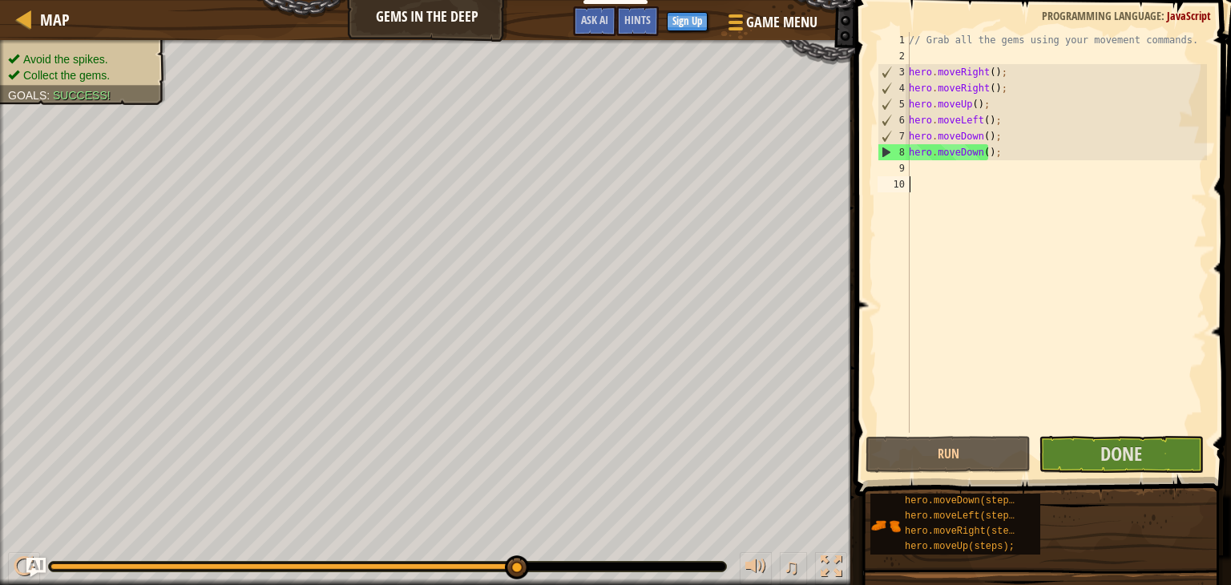
click at [987, 180] on div "// Grab all the gems using your movement commands. hero . moveRight ( ) ; hero …" at bounding box center [1056, 248] width 301 height 433
